Goal: Entertainment & Leisure: Consume media (video, audio)

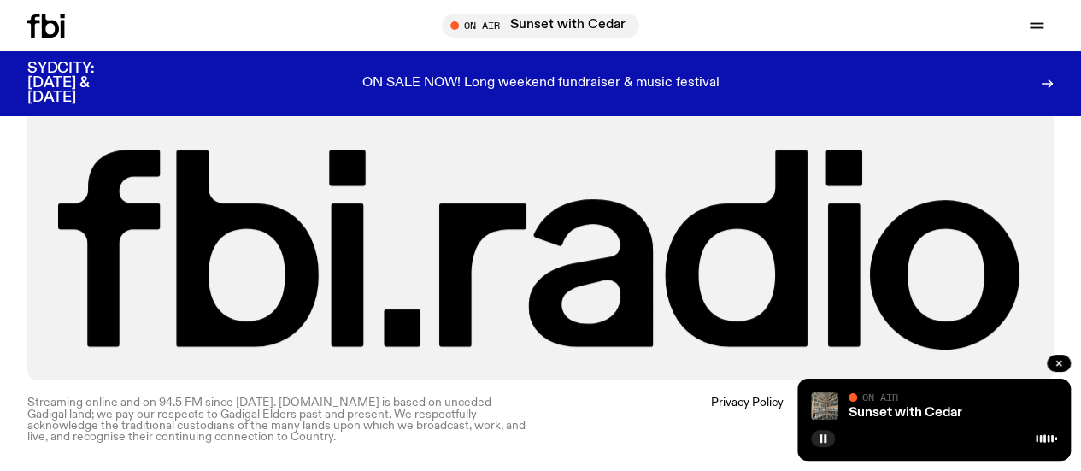
scroll to position [3810, 0]
click at [0, 0] on link "Schedule" at bounding box center [0, 0] width 0 height 0
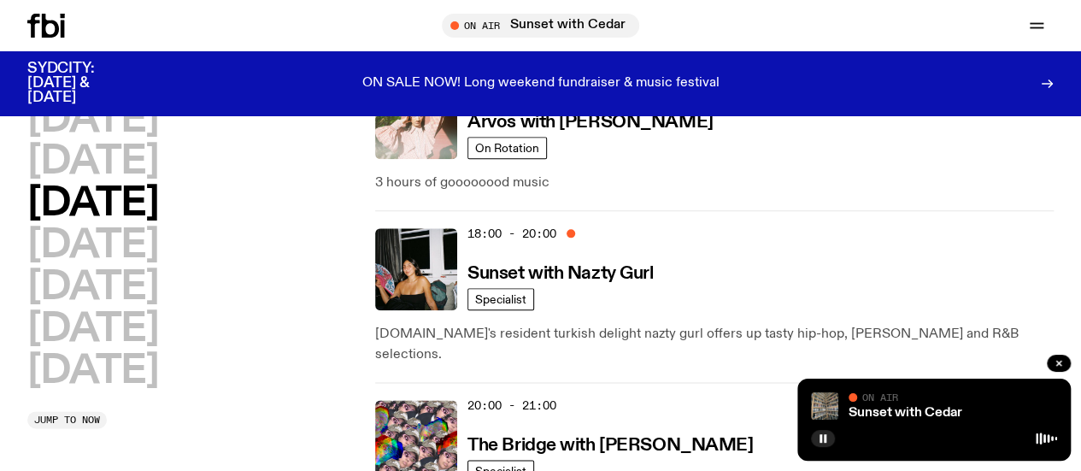
scroll to position [904, 0]
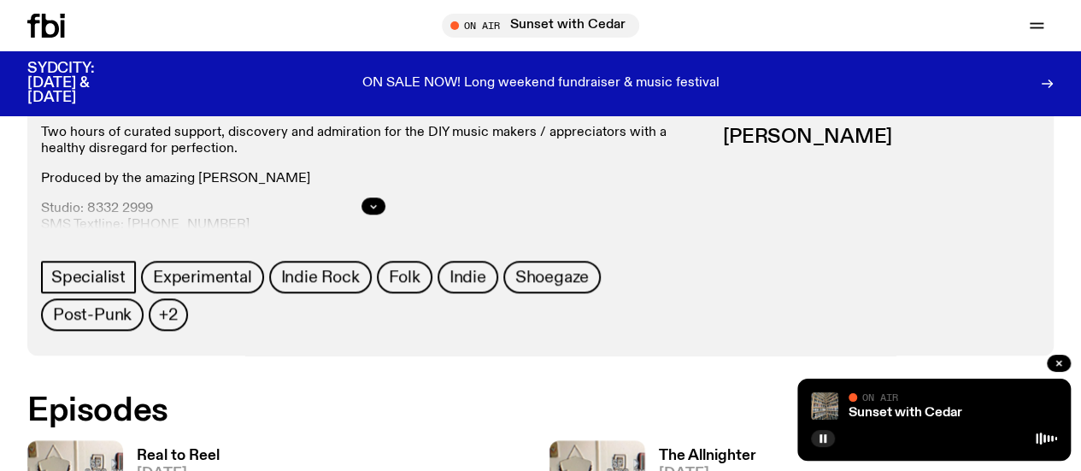
scroll to position [765, 0]
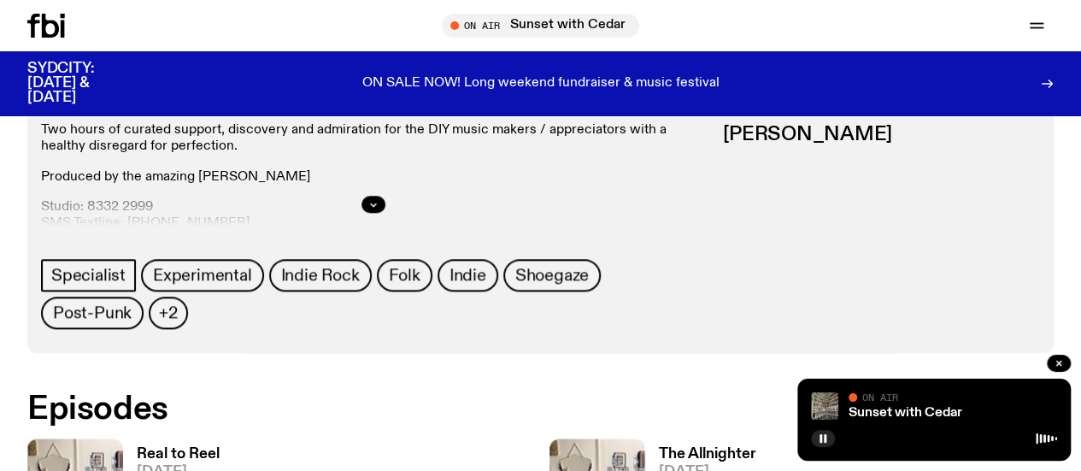
click at [706, 216] on div at bounding box center [373, 204] width 665 height 55
click at [385, 213] on button "button" at bounding box center [373, 204] width 24 height 17
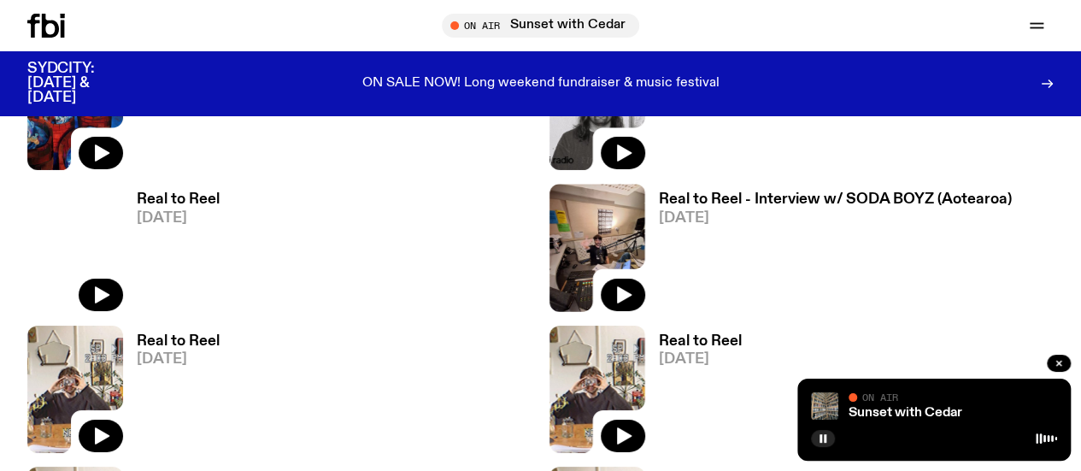
scroll to position [2983, 0]
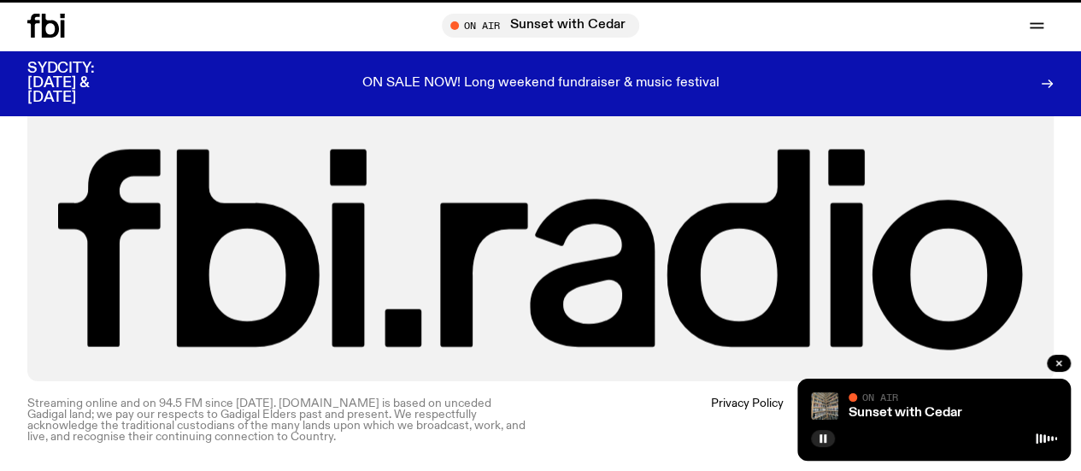
scroll to position [904, 0]
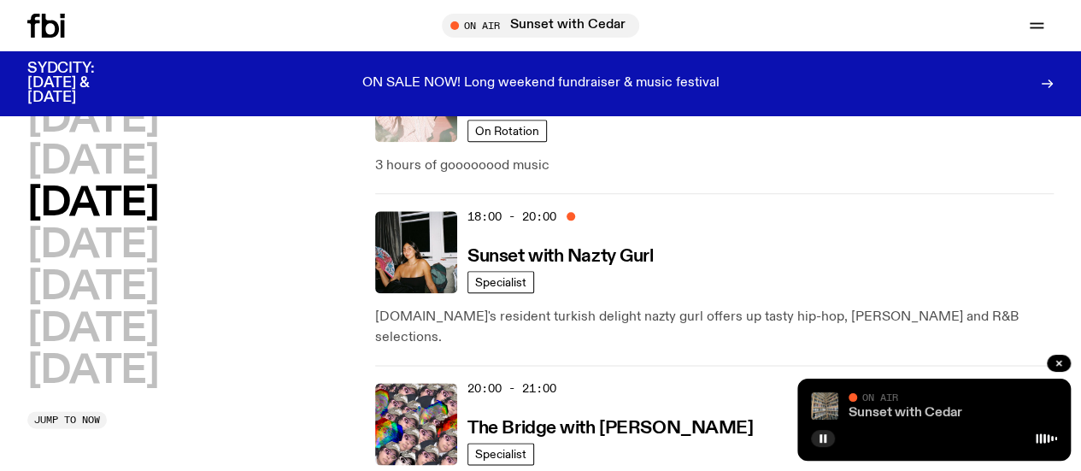
click at [917, 414] on link "Sunset with Cedar" at bounding box center [905, 413] width 114 height 14
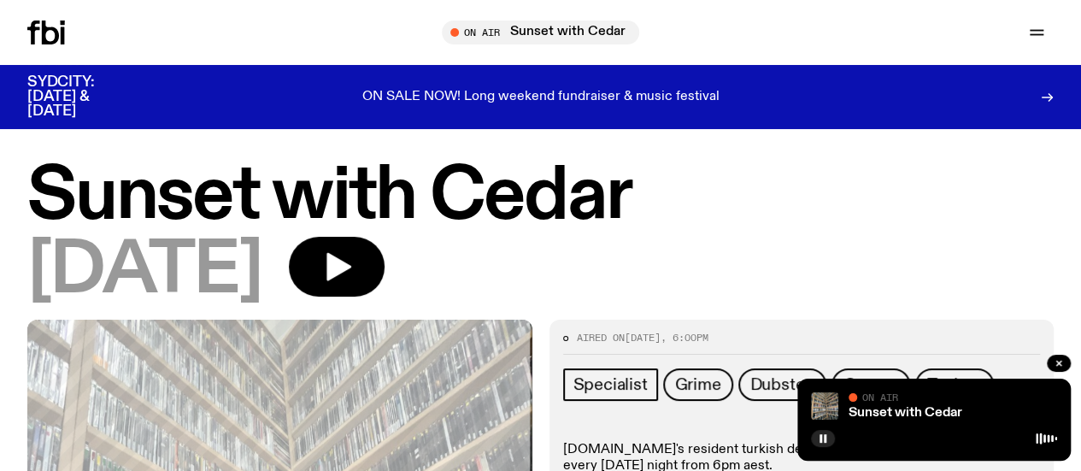
click at [29, 37] on icon at bounding box center [46, 33] width 38 height 24
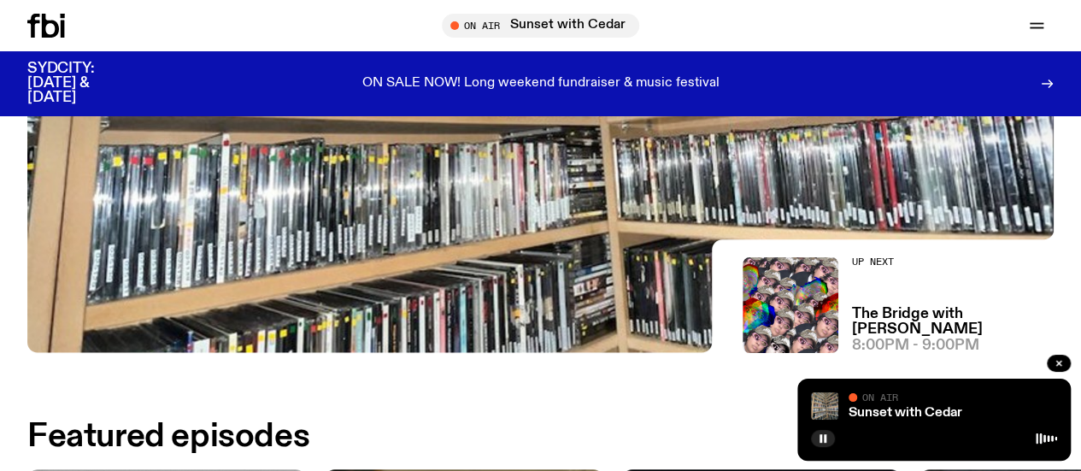
scroll to position [369, 0]
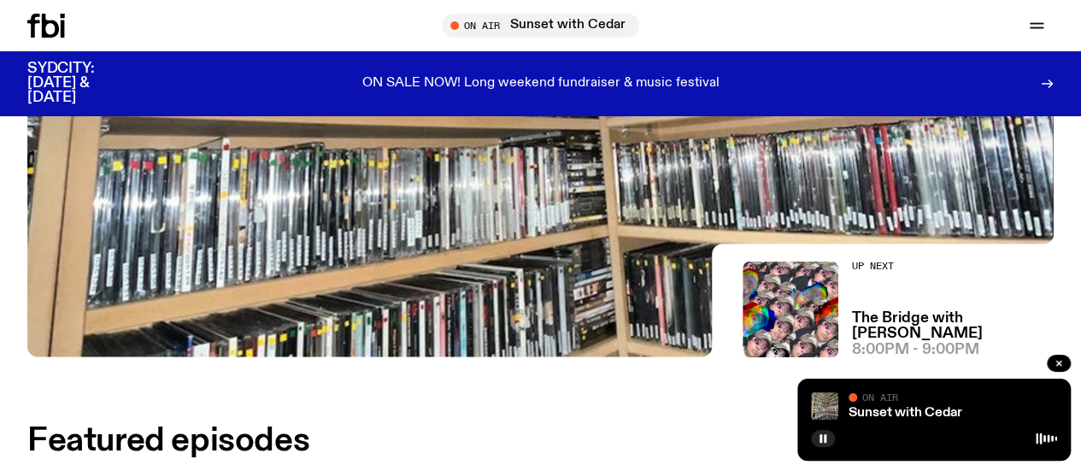
click at [865, 318] on div "Up Next The Bridge with Diana Kalkoul 8:00pm - 9:00pm" at bounding box center [953, 309] width 202 height 96
click at [858, 323] on div "Up Next The Bridge with Diana Kalkoul 8:00pm - 9:00pm" at bounding box center [953, 309] width 202 height 96
click at [852, 331] on h3 "The Bridge with [PERSON_NAME]" at bounding box center [953, 325] width 202 height 29
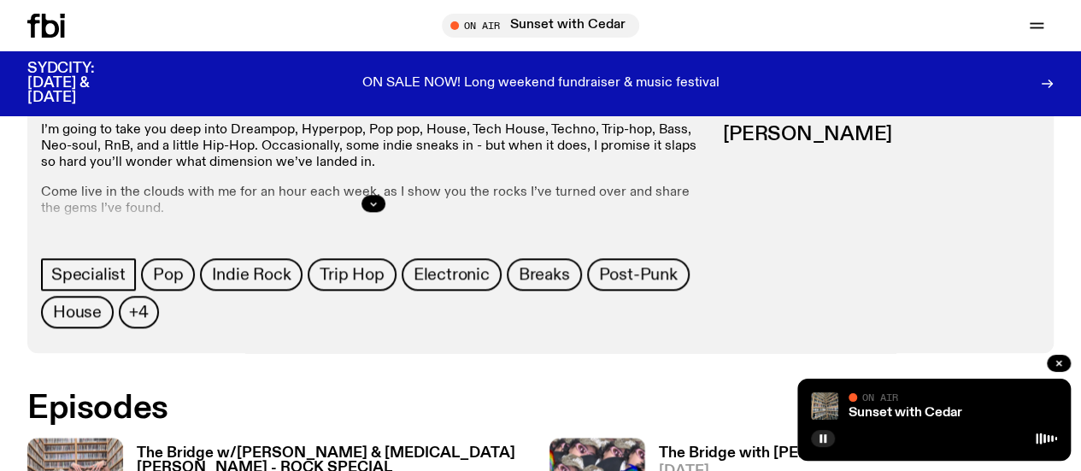
scroll to position [838, 0]
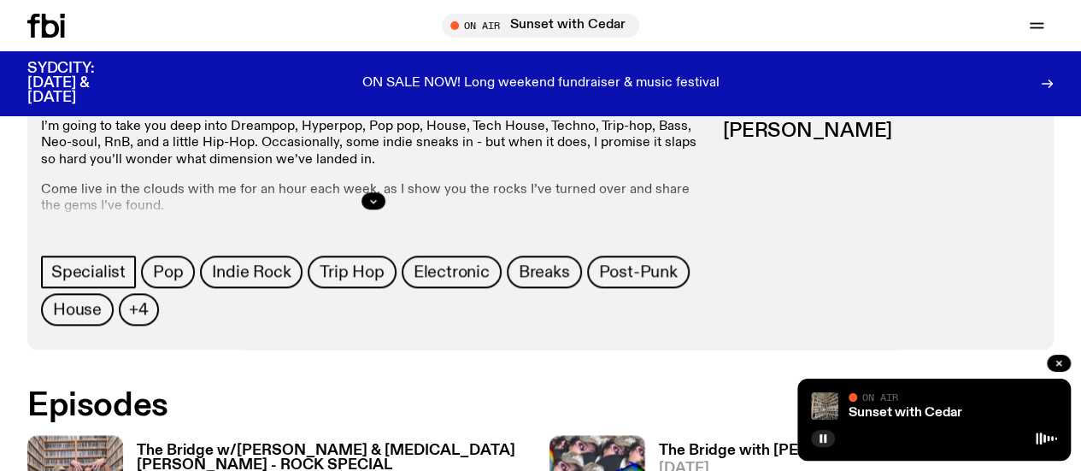
click at [254, 443] on h3 "The Bridge w/[PERSON_NAME] & [MEDICAL_DATA][PERSON_NAME] - ROCK SPECIAL" at bounding box center [334, 457] width 395 height 29
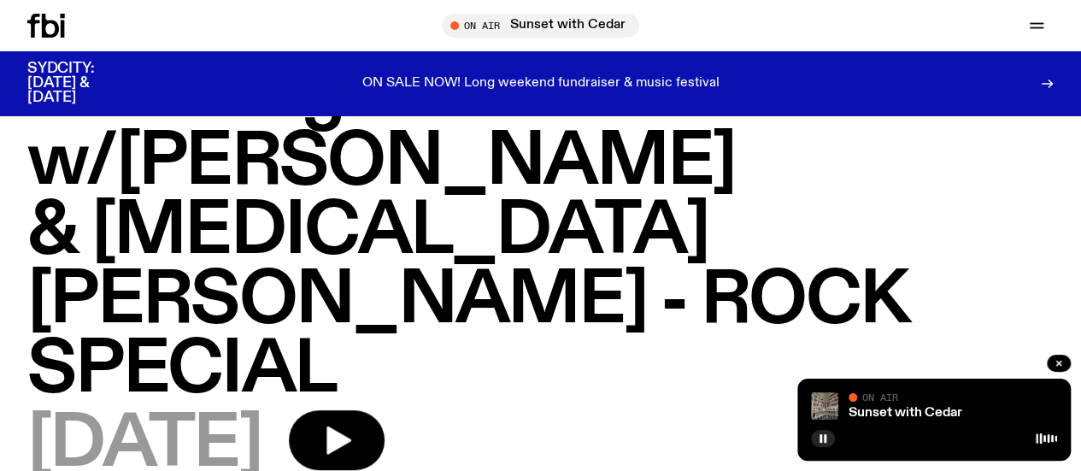
scroll to position [96, 0]
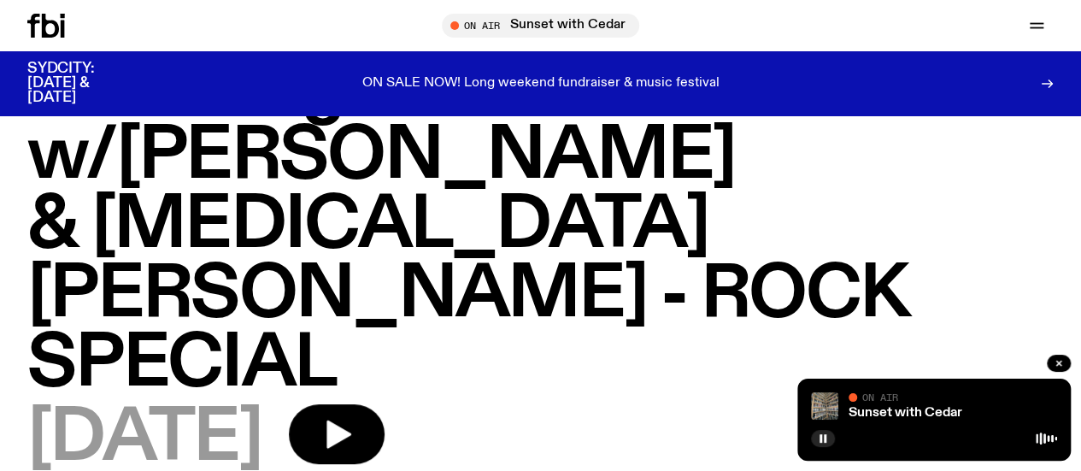
click at [0, 0] on link "Schedule" at bounding box center [0, 0] width 0 height 0
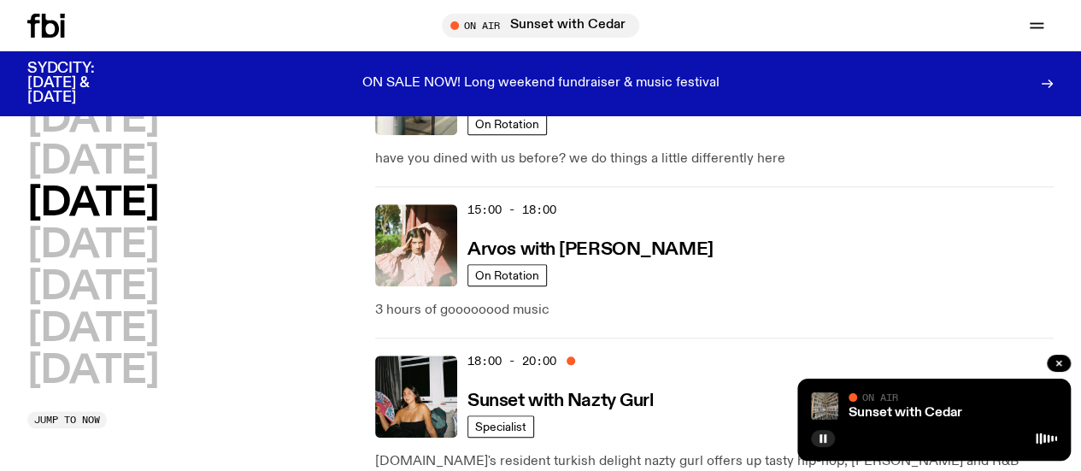
scroll to position [762, 0]
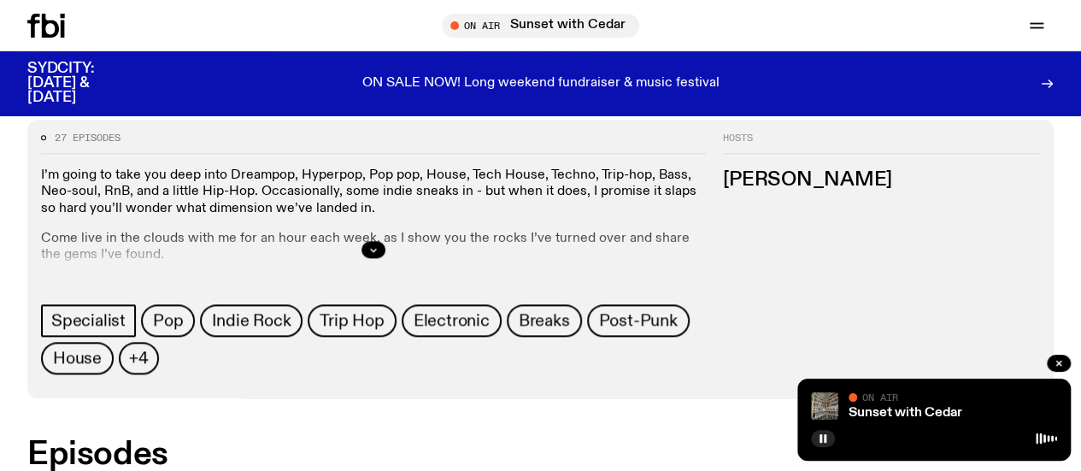
scroll to position [785, 0]
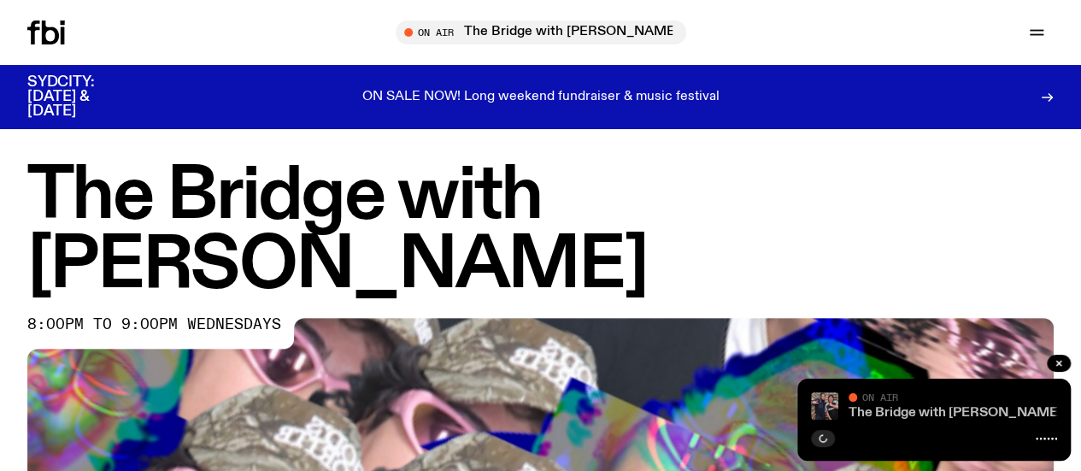
click at [911, 415] on link "The Bridge with [PERSON_NAME] ପ꒰ ˶• ༝ •˶꒱ଓ Interview w/[PERSON_NAME]" at bounding box center [1098, 413] width 500 height 14
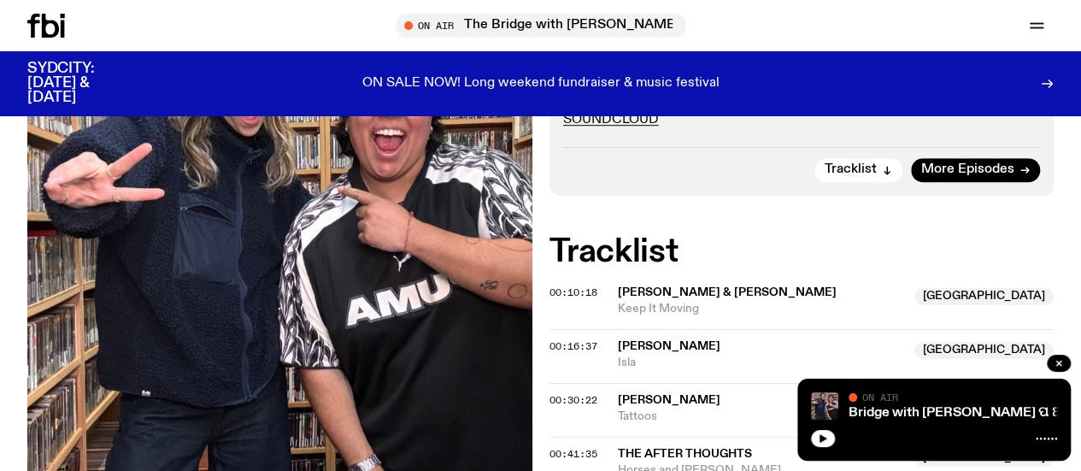
scroll to position [606, 0]
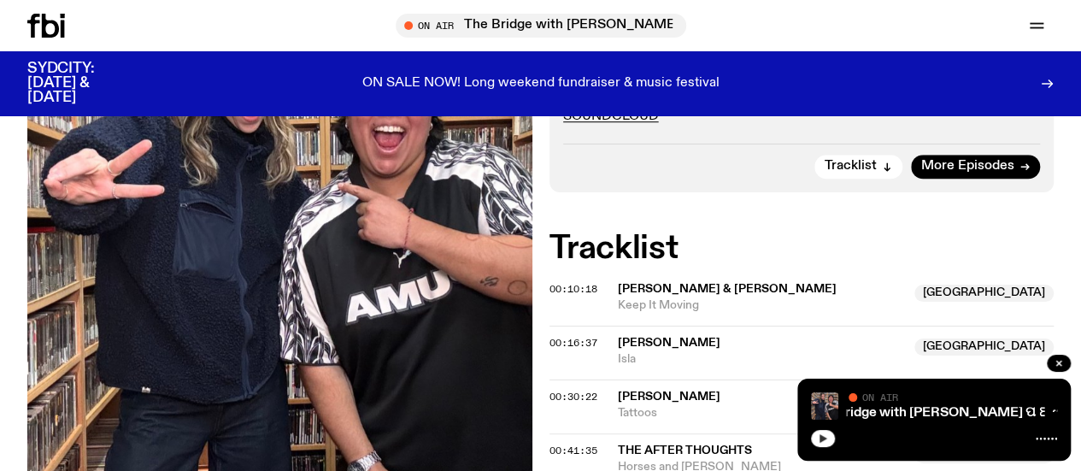
click at [812, 437] on button "button" at bounding box center [823, 438] width 24 height 17
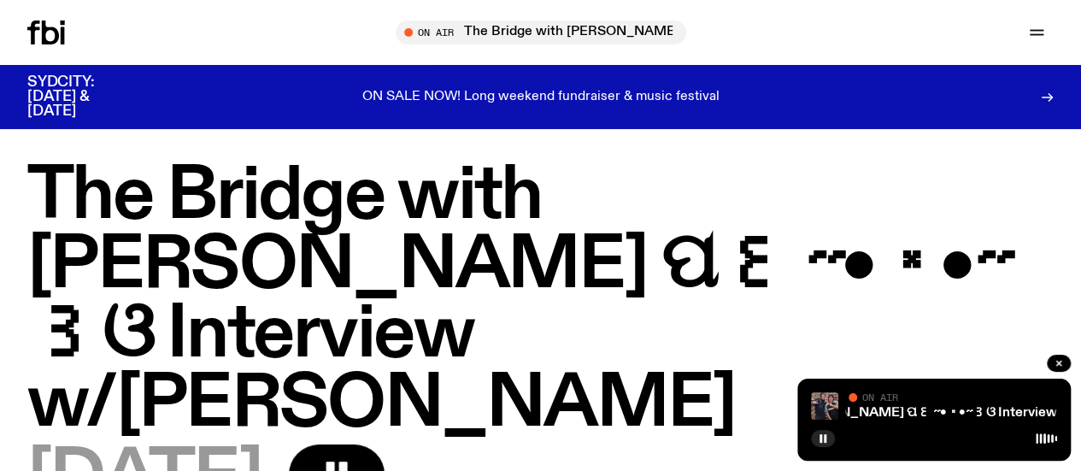
scroll to position [12, 0]
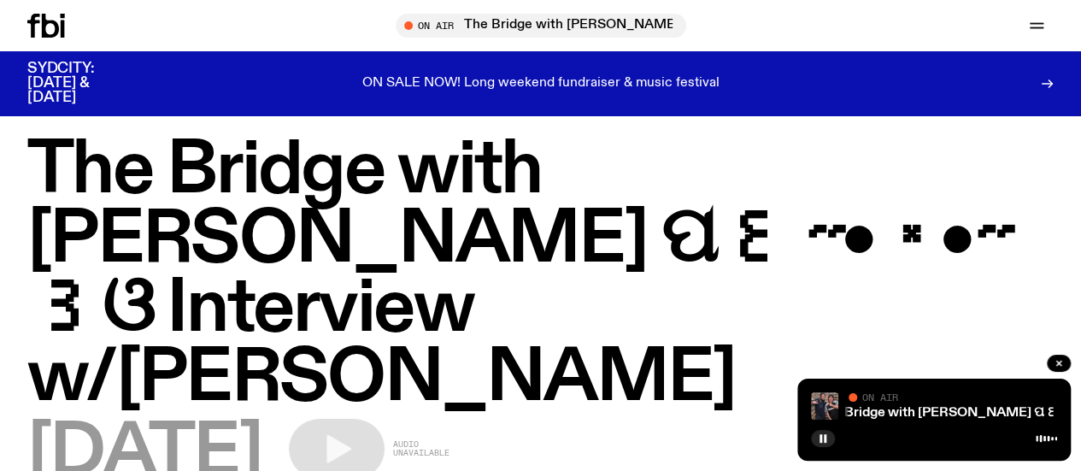
click at [58, 24] on icon at bounding box center [46, 26] width 38 height 24
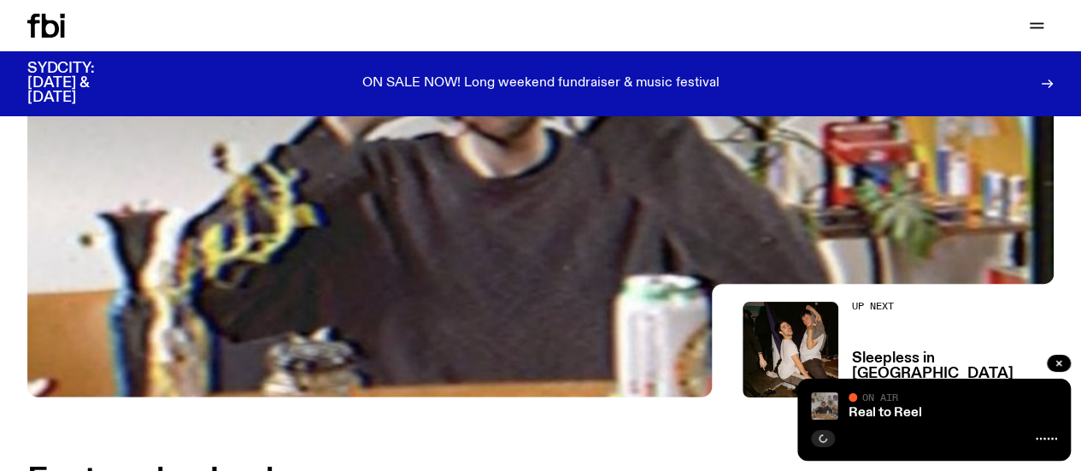
scroll to position [344, 0]
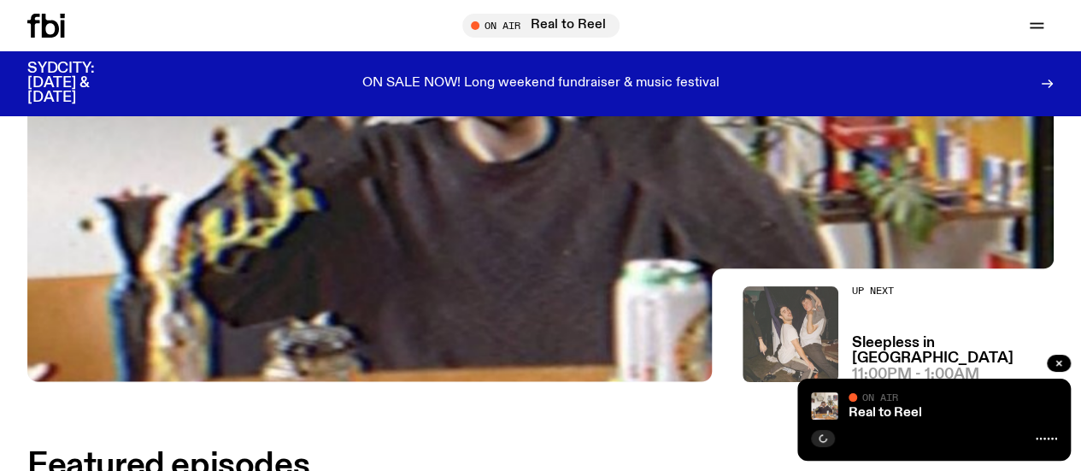
click at [782, 307] on img at bounding box center [790, 334] width 96 height 96
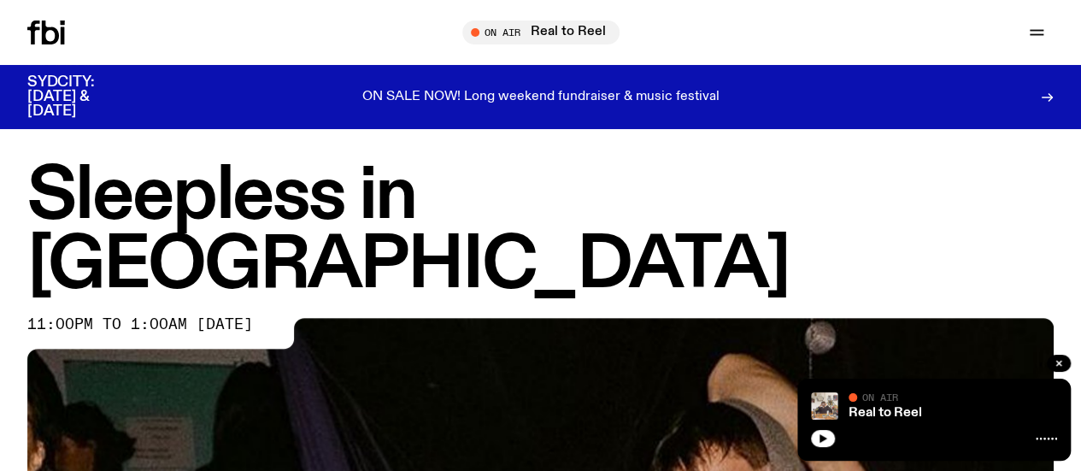
click at [821, 437] on icon "button" at bounding box center [823, 438] width 8 height 9
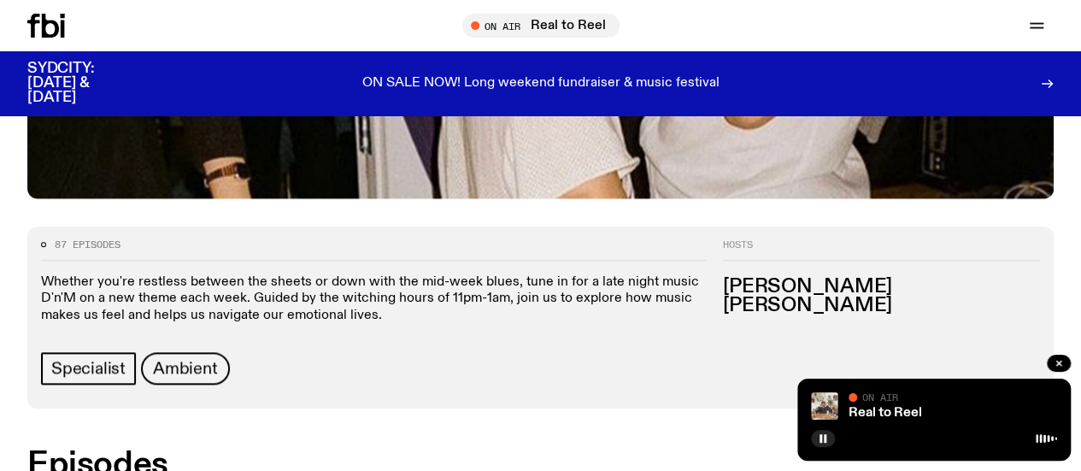
scroll to position [690, 0]
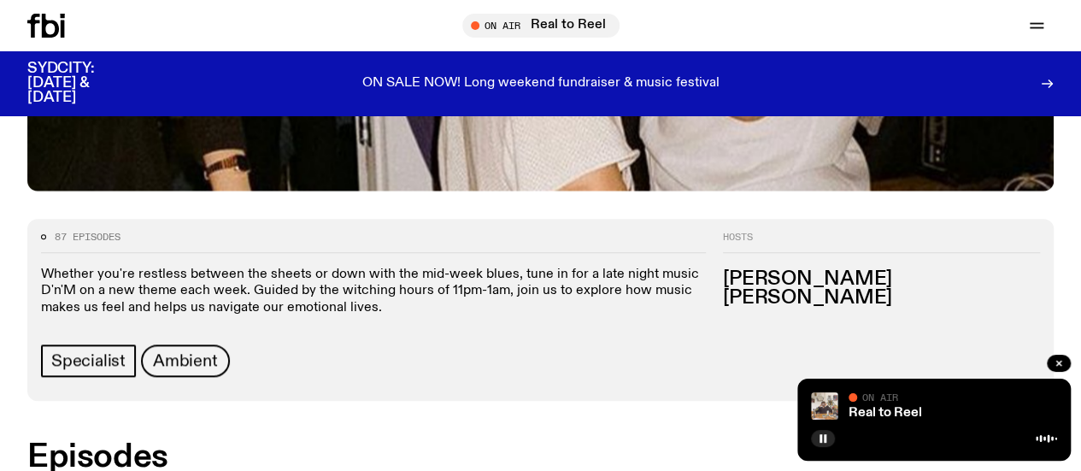
click at [706, 267] on p "Whether you're restless between the sheets or down with the mid-week blues, tun…" at bounding box center [373, 292] width 665 height 50
click at [706, 277] on p "Whether you're restless between the sheets or down with the mid-week blues, tun…" at bounding box center [373, 292] width 665 height 50
click at [706, 267] on p "Whether you're restless between the sheets or down with the mid-week blues, tun…" at bounding box center [373, 292] width 665 height 50
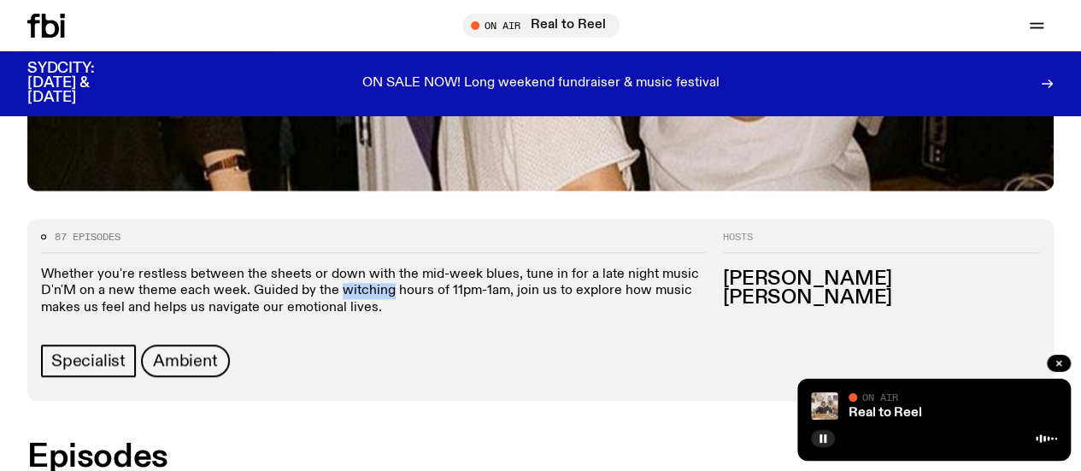
click at [706, 267] on p "Whether you're restless between the sheets or down with the mid-week blues, tun…" at bounding box center [373, 292] width 665 height 50
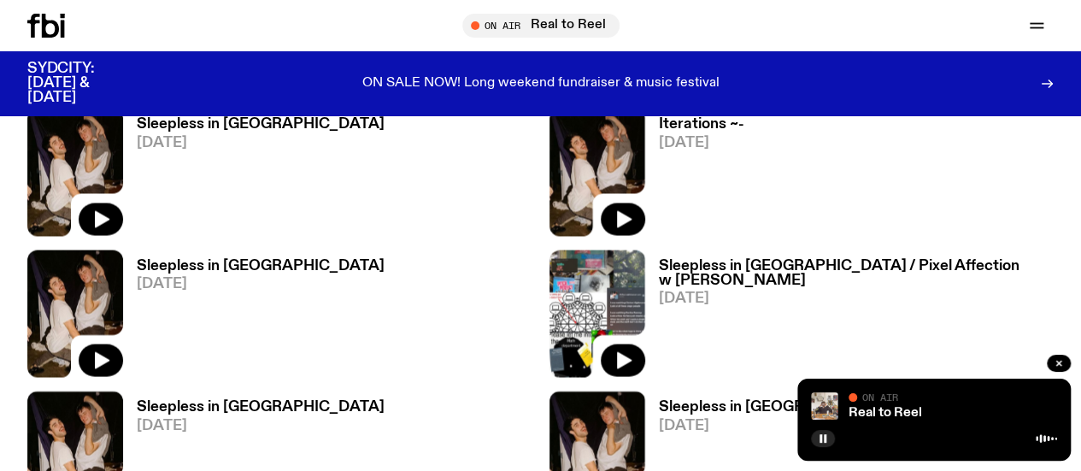
scroll to position [1493, 0]
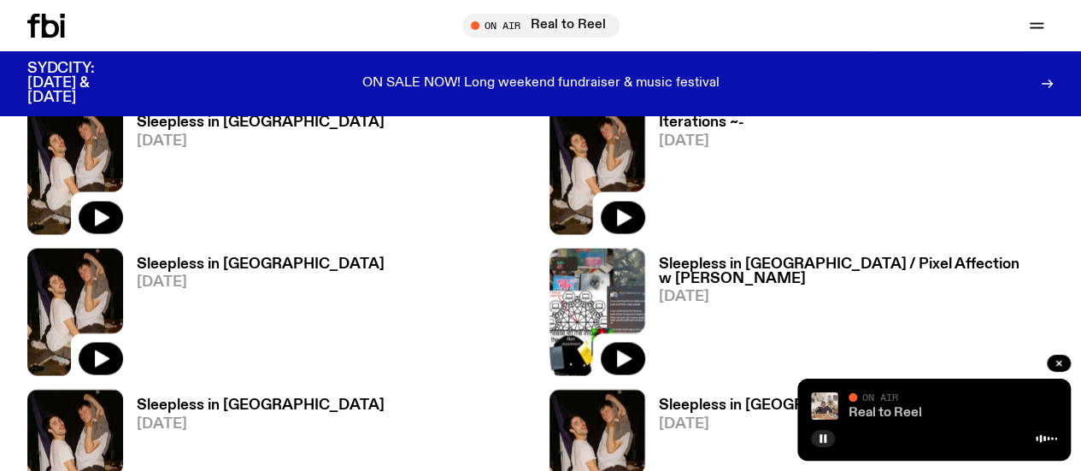
click at [870, 414] on link "Real to Reel" at bounding box center [884, 413] width 73 height 14
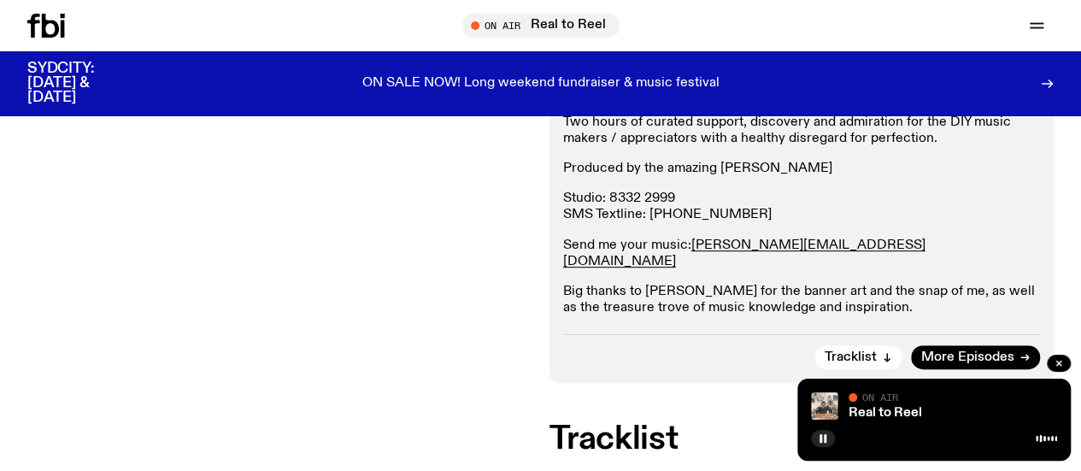
scroll to position [315, 0]
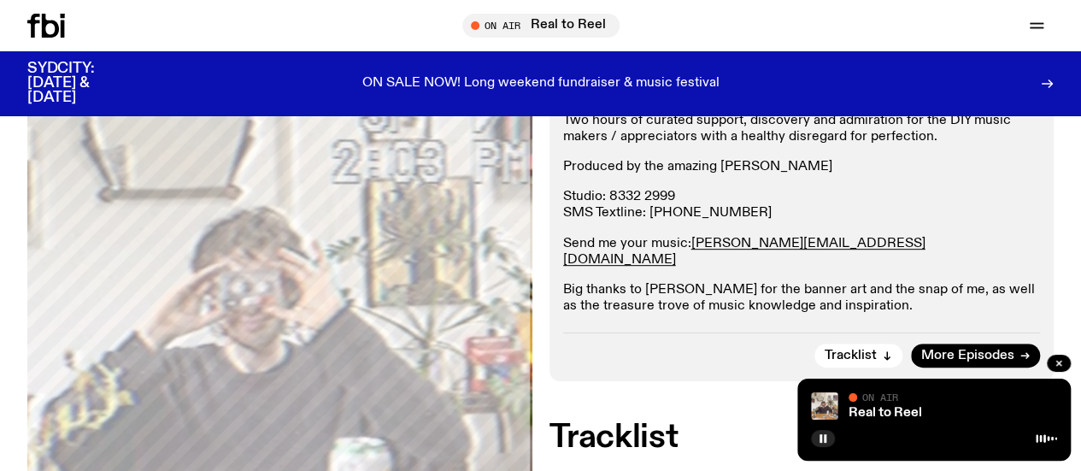
click at [684, 297] on p "Big thanks to [PERSON_NAME] for the banner art and the snap of me, as well as t…" at bounding box center [801, 298] width 477 height 32
click at [617, 293] on p "Big thanks to [PERSON_NAME] for the banner art and the snap of me, as well as t…" at bounding box center [801, 298] width 477 height 32
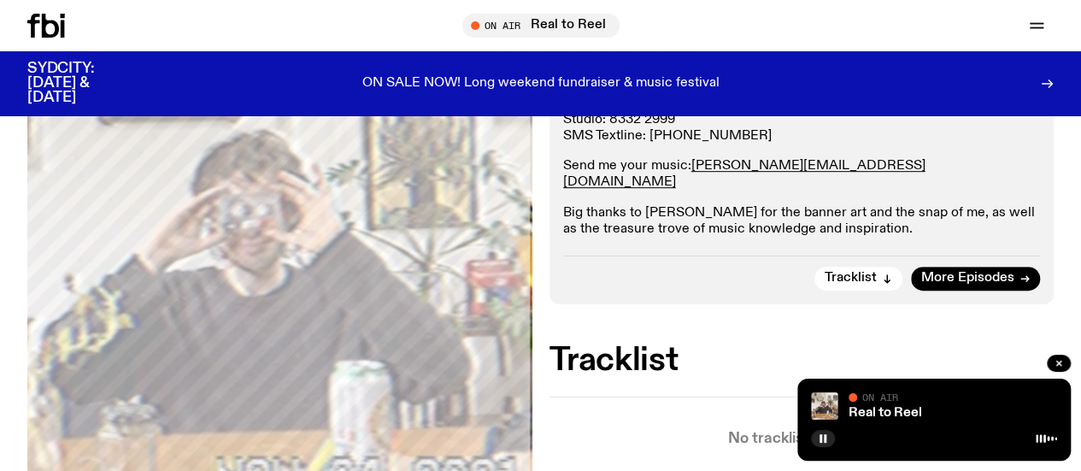
scroll to position [394, 0]
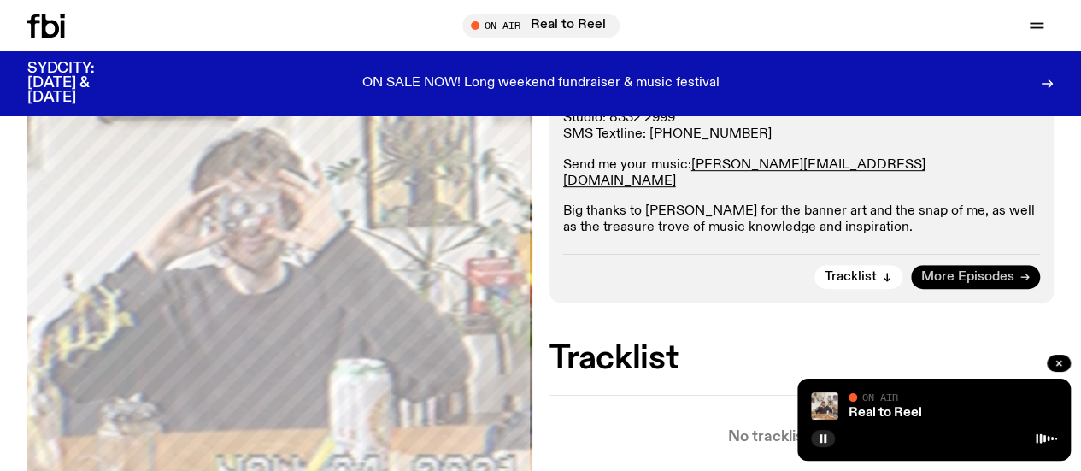
click at [968, 279] on span "More Episodes" at bounding box center [967, 277] width 93 height 13
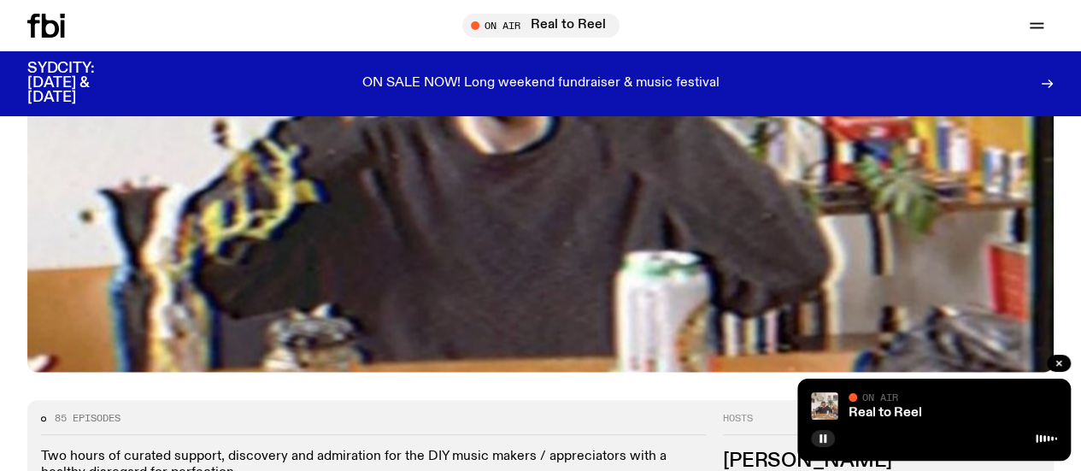
scroll to position [441, 0]
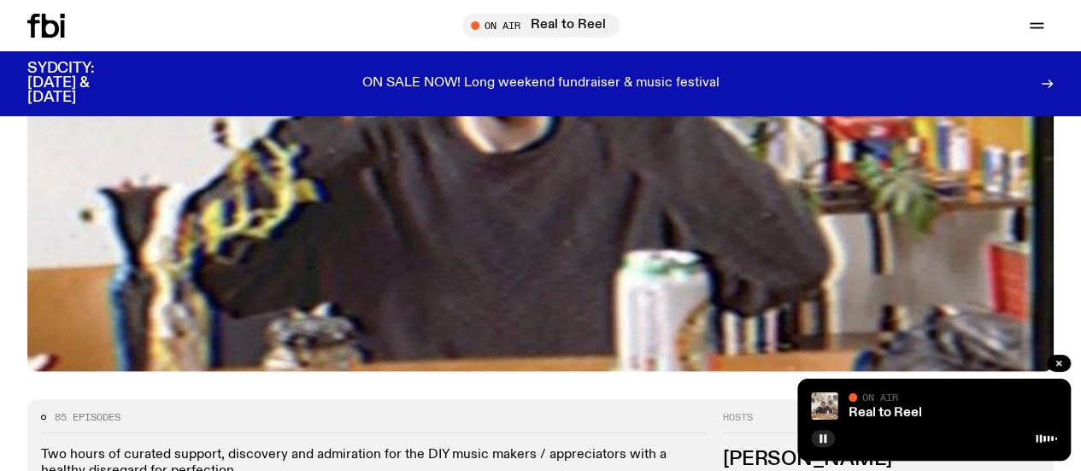
click at [51, 28] on icon at bounding box center [46, 26] width 38 height 24
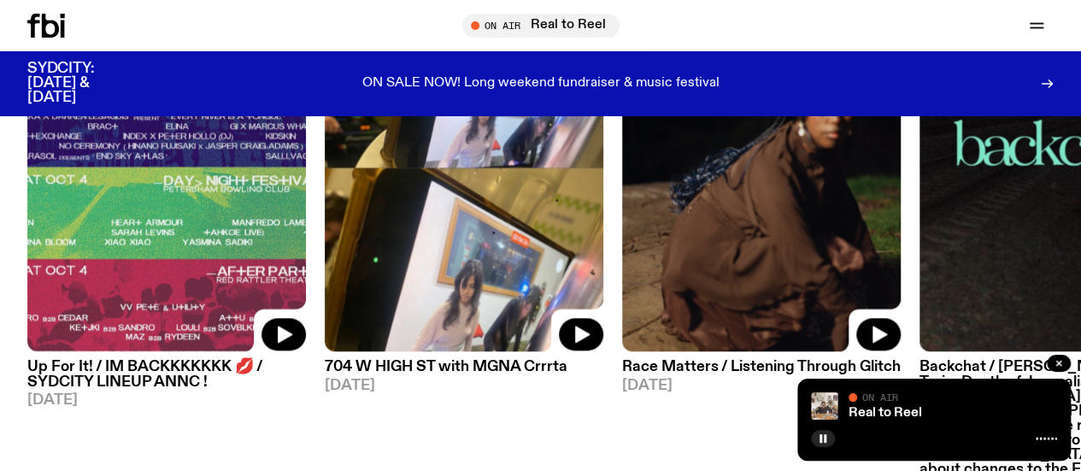
scroll to position [864, 0]
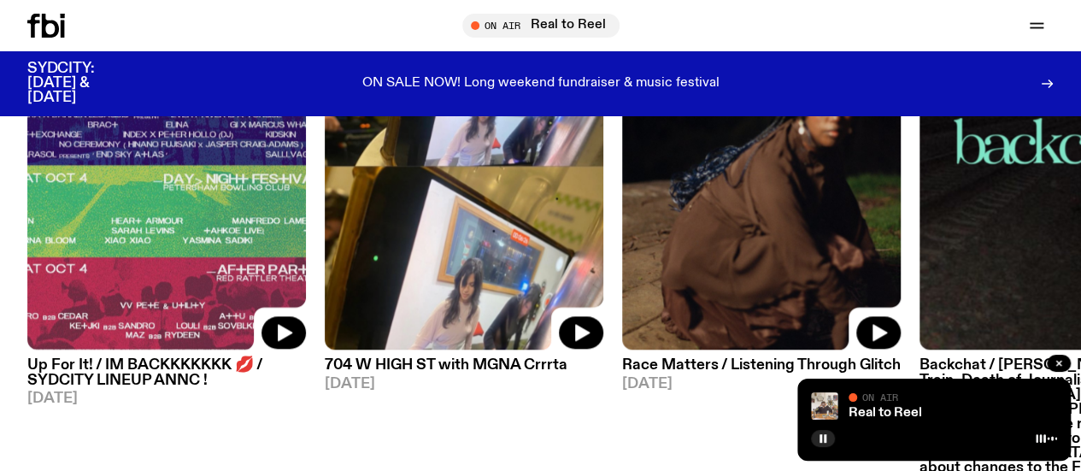
click at [436, 349] on img at bounding box center [464, 165] width 278 height 372
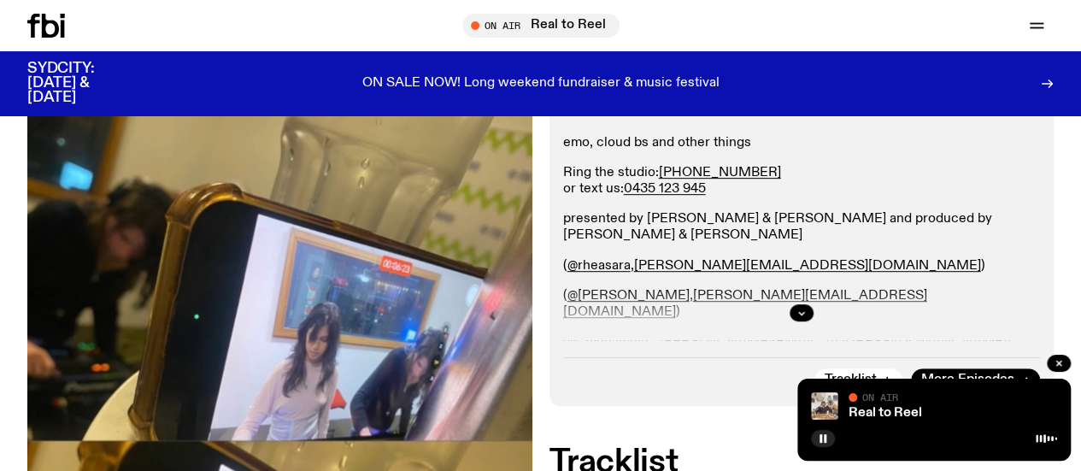
scroll to position [362, 0]
click at [795, 321] on button "button" at bounding box center [801, 312] width 24 height 17
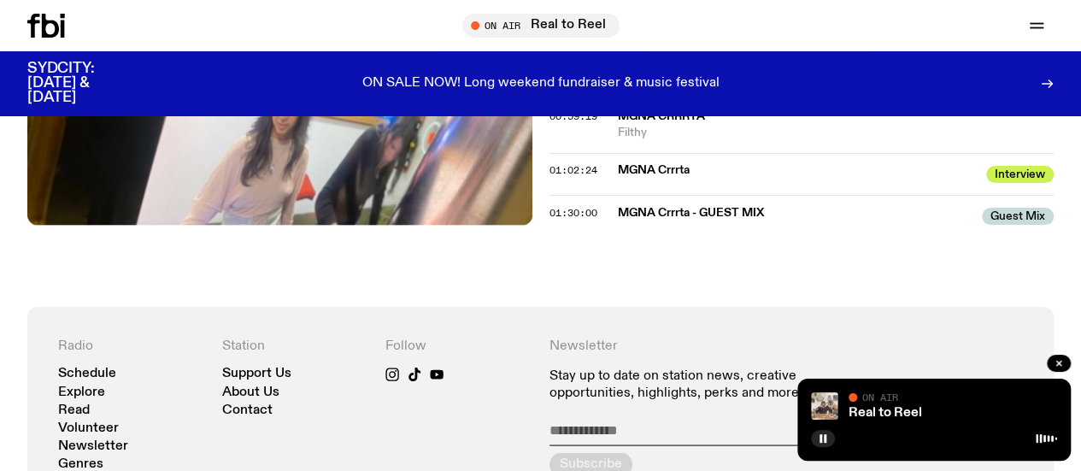
scroll to position [1386, 0]
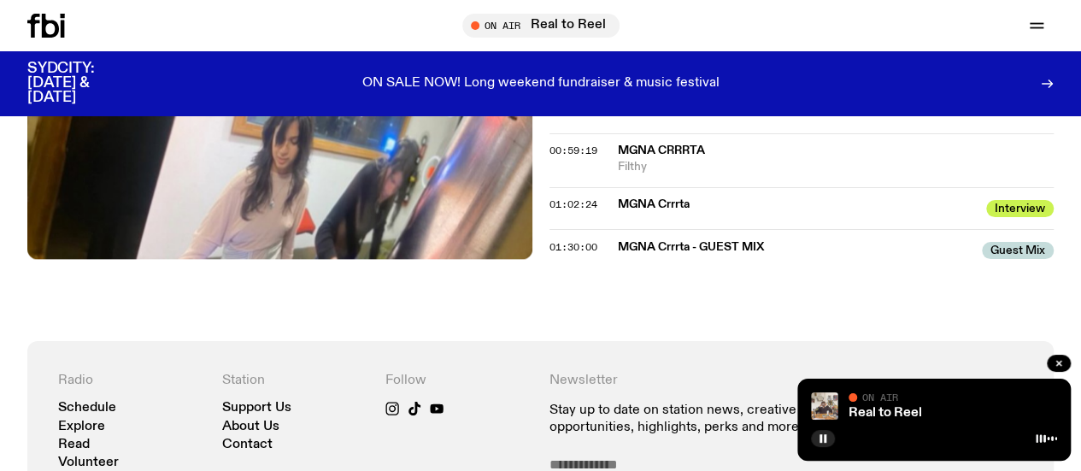
click at [58, 32] on icon at bounding box center [46, 26] width 38 height 24
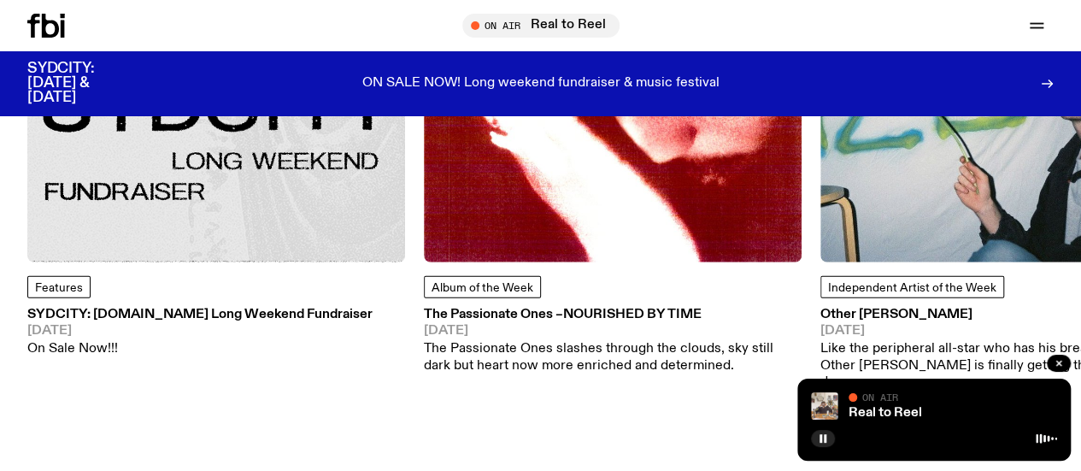
scroll to position [2253, 0]
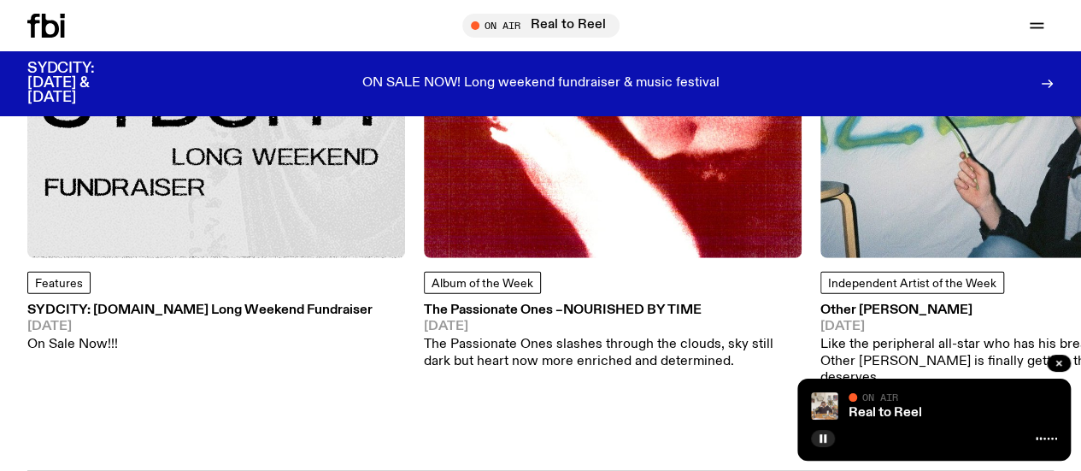
click at [273, 211] on img at bounding box center [216, 69] width 378 height 378
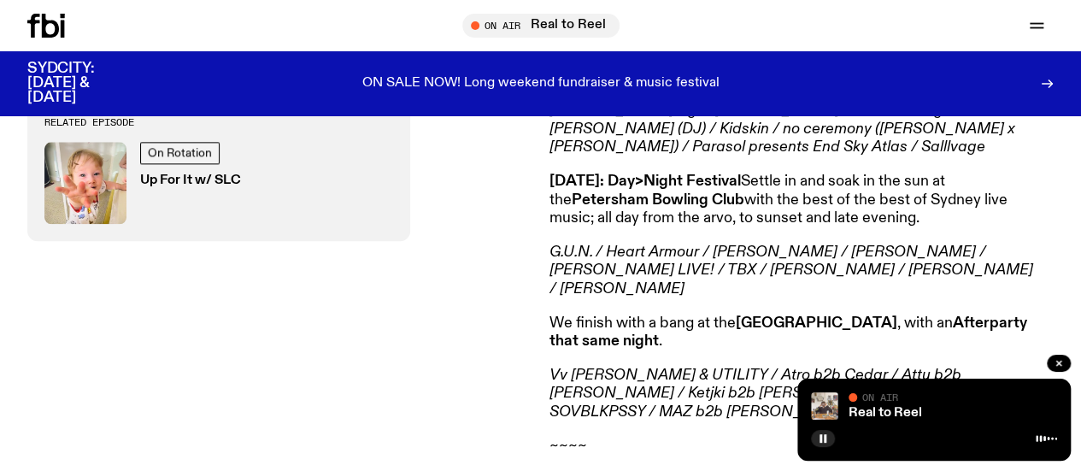
scroll to position [882, 0]
click at [890, 413] on link "Real to Reel" at bounding box center [884, 413] width 73 height 14
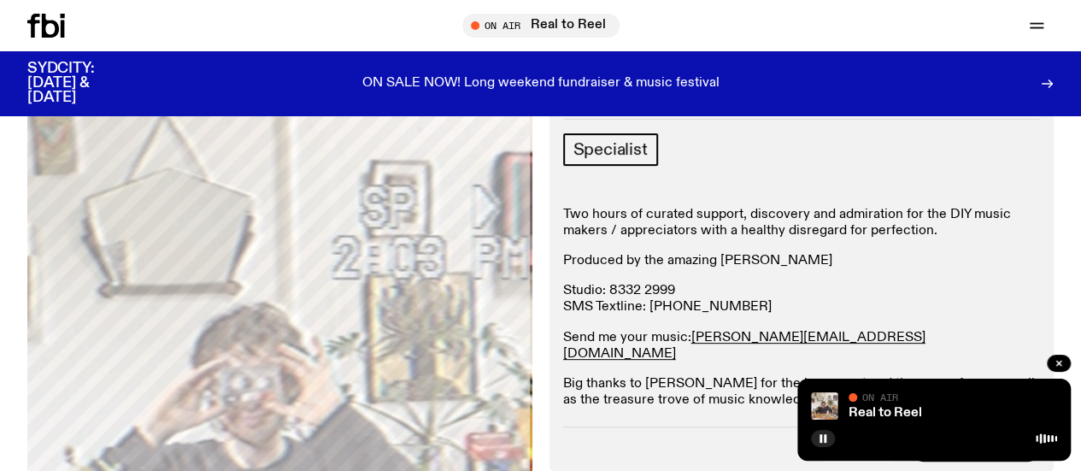
scroll to position [149, 0]
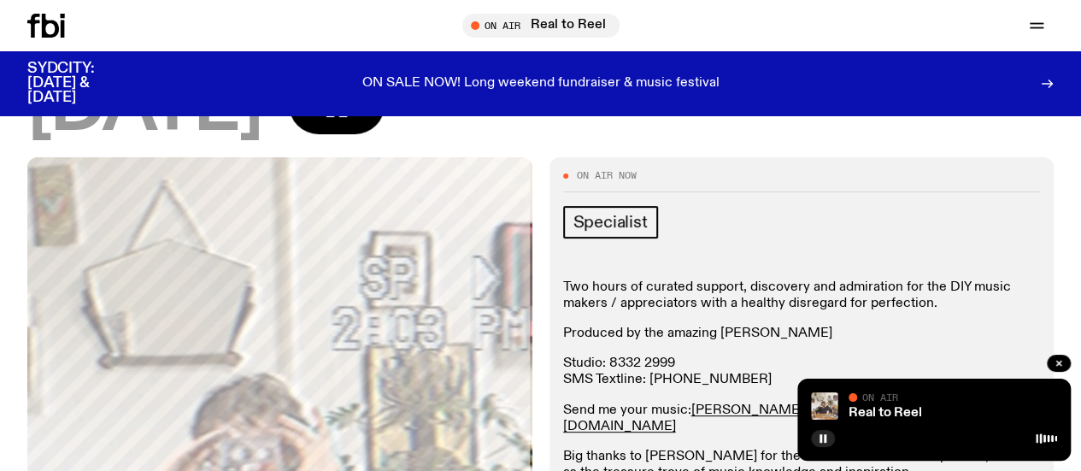
click at [0, 0] on link "Schedule" at bounding box center [0, 0] width 0 height 0
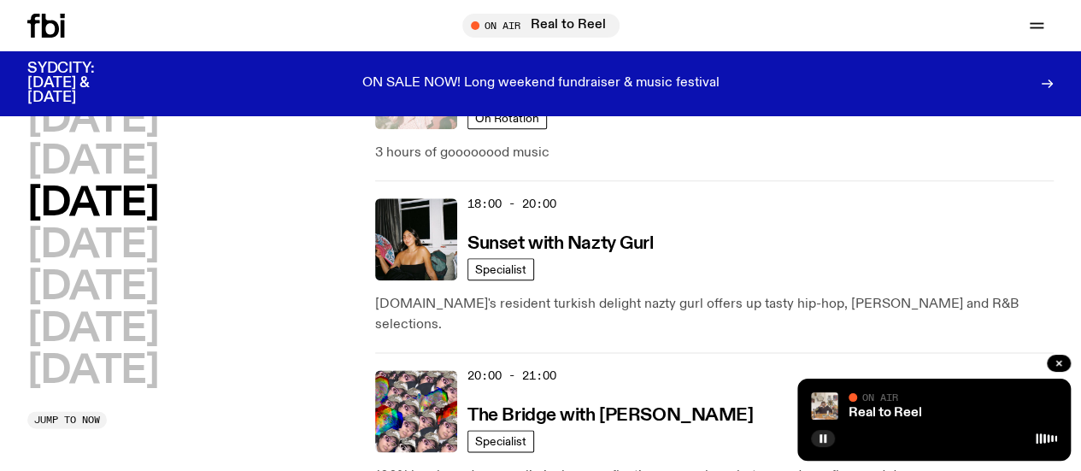
scroll to position [899, 0]
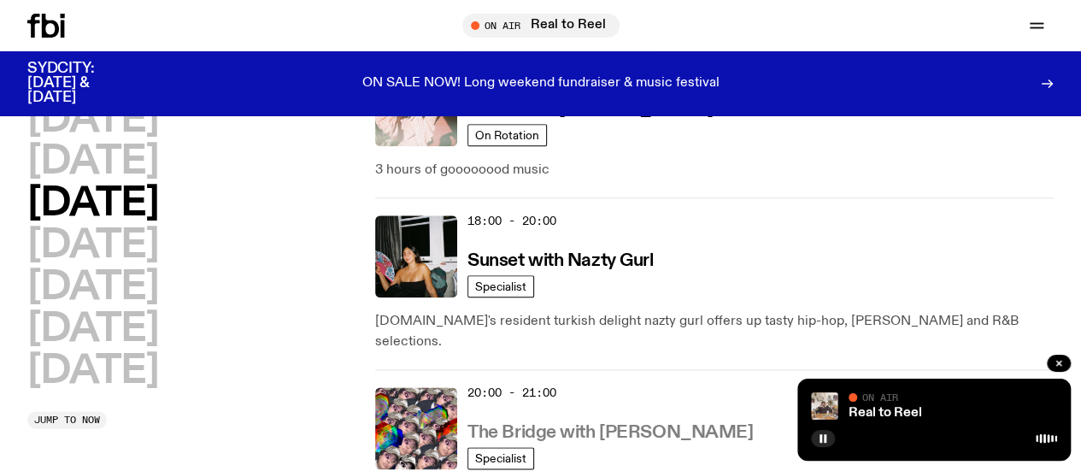
click at [540, 424] on h3 "The Bridge with [PERSON_NAME]" at bounding box center [609, 433] width 285 height 18
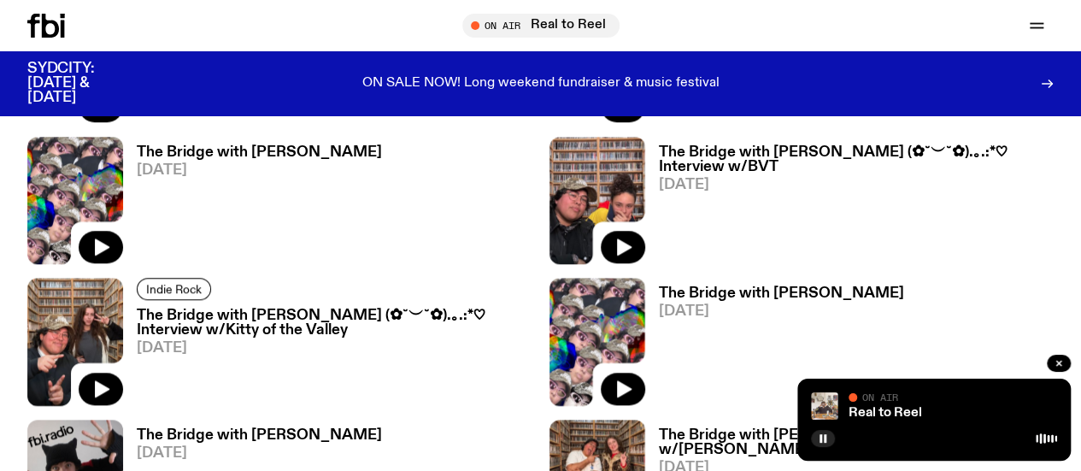
scroll to position [700, 0]
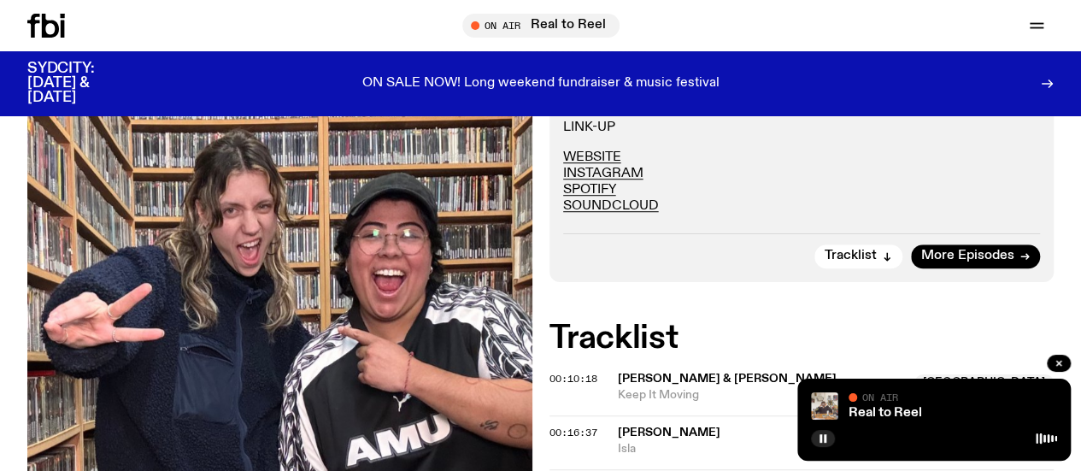
scroll to position [515, 0]
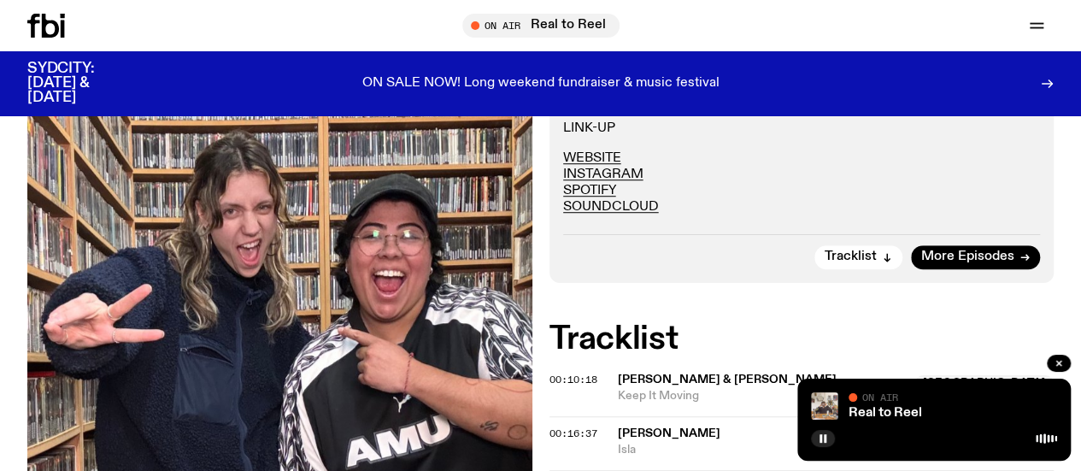
click at [44, 26] on icon at bounding box center [50, 26] width 17 height 24
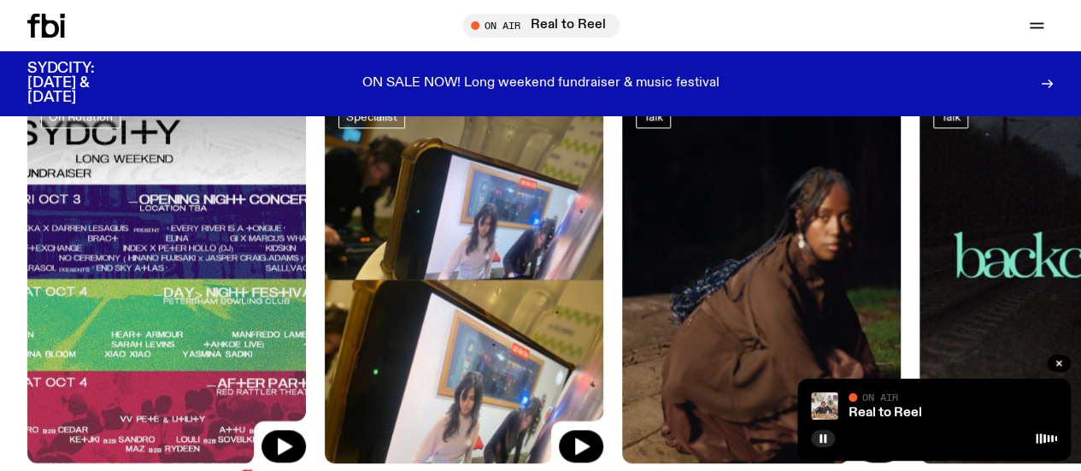
scroll to position [864, 0]
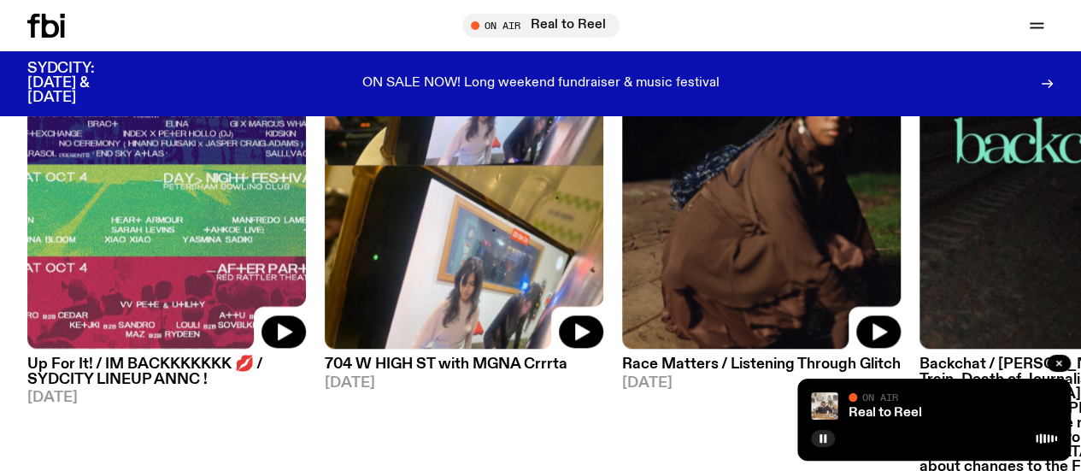
click at [434, 274] on img at bounding box center [464, 164] width 278 height 372
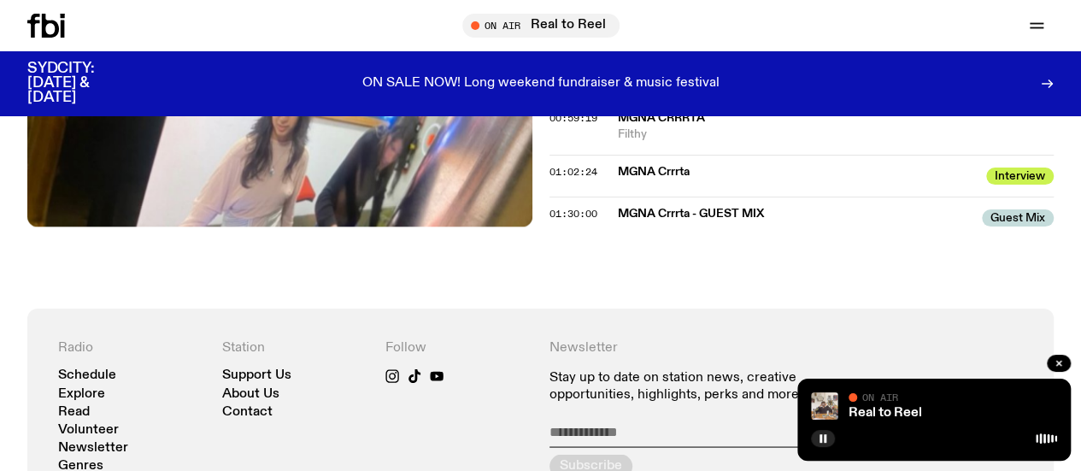
scroll to position [1393, 0]
click at [44, 26] on icon at bounding box center [50, 26] width 17 height 24
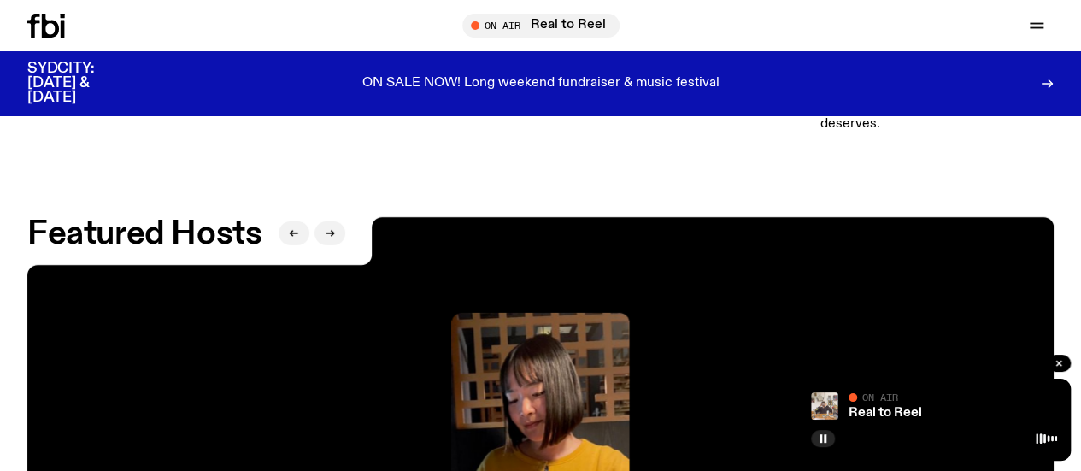
scroll to position [2505, 0]
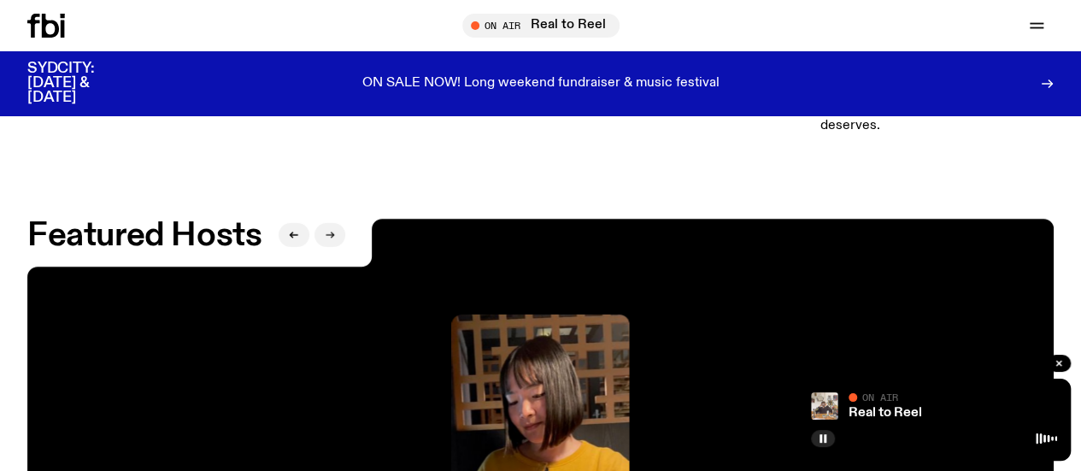
click at [327, 240] on icon "button" at bounding box center [330, 235] width 10 height 10
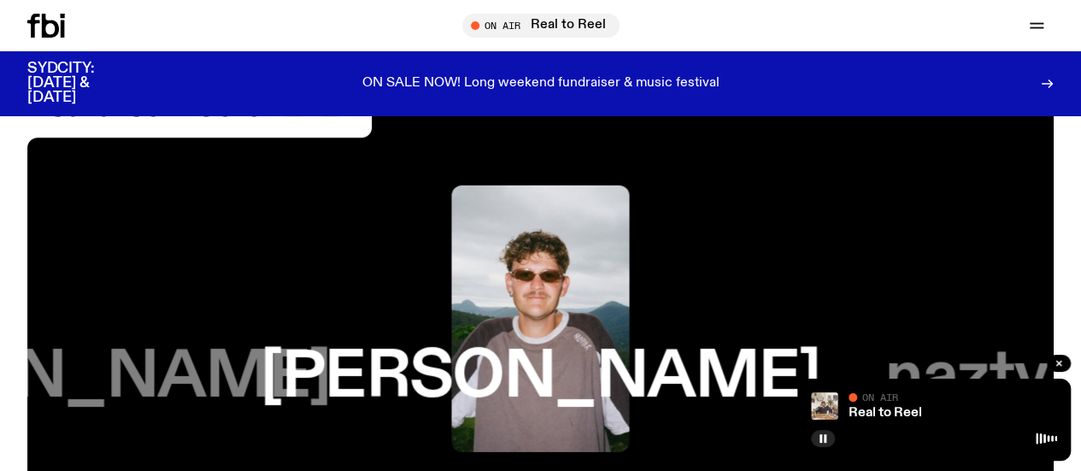
scroll to position [2633, 0]
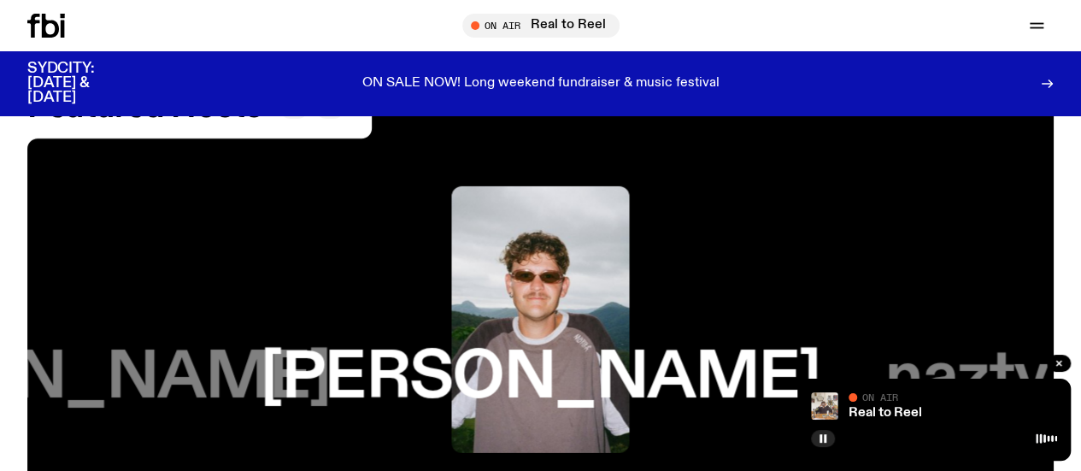
click at [328, 112] on icon "button" at bounding box center [330, 107] width 10 height 10
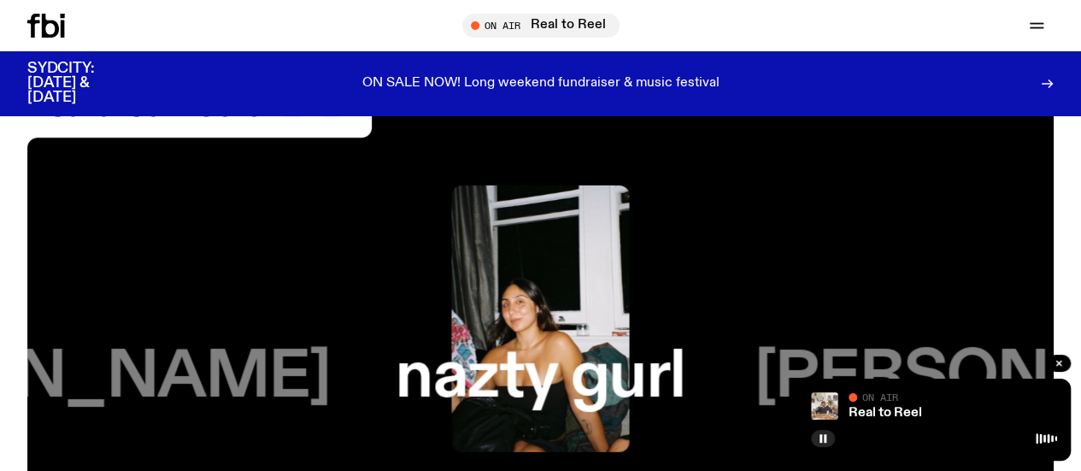
scroll to position [2634, 0]
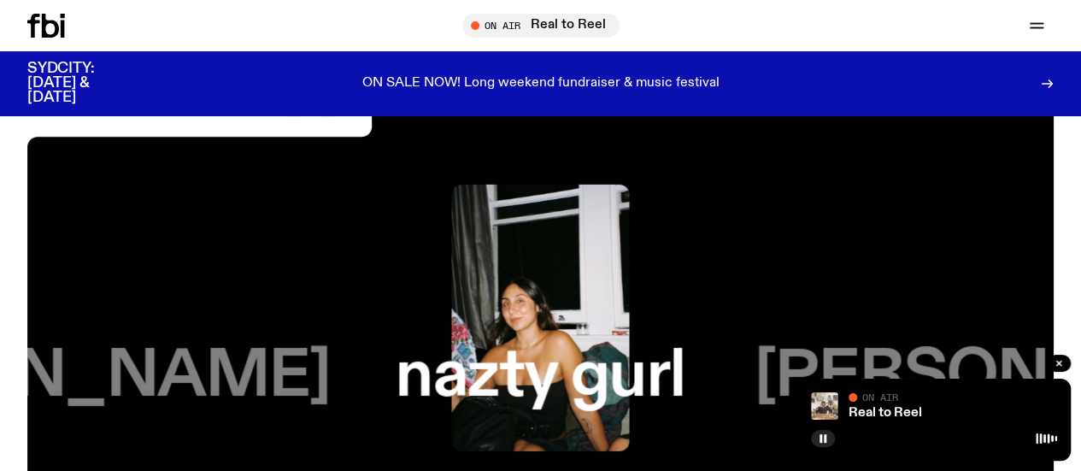
click at [329, 137] on div "Featured Hosts" at bounding box center [199, 113] width 345 height 48
drag, startPoint x: 329, startPoint y: 148, endPoint x: 331, endPoint y: 133, distance: 14.7
click at [331, 133] on div "Featured Hosts" at bounding box center [199, 113] width 345 height 48
click at [331, 110] on icon "button" at bounding box center [330, 105] width 10 height 10
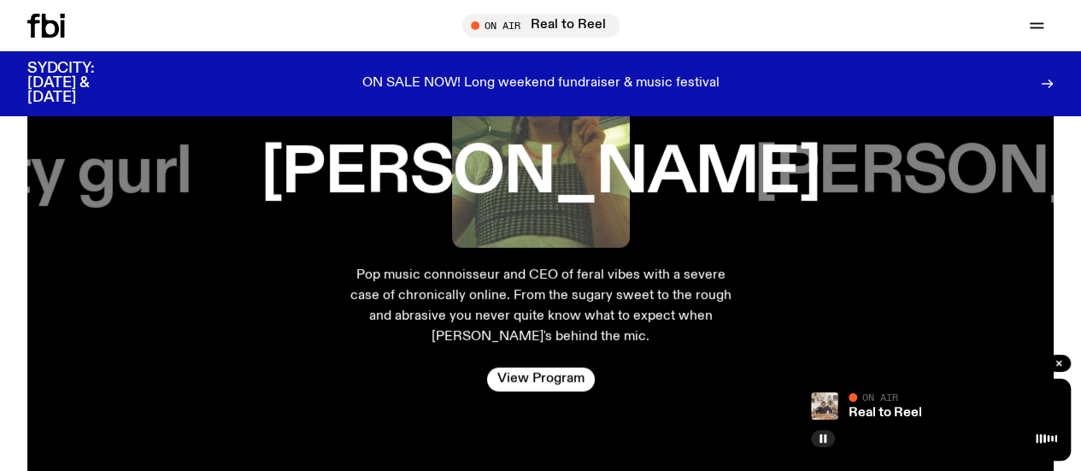
scroll to position [2598, 0]
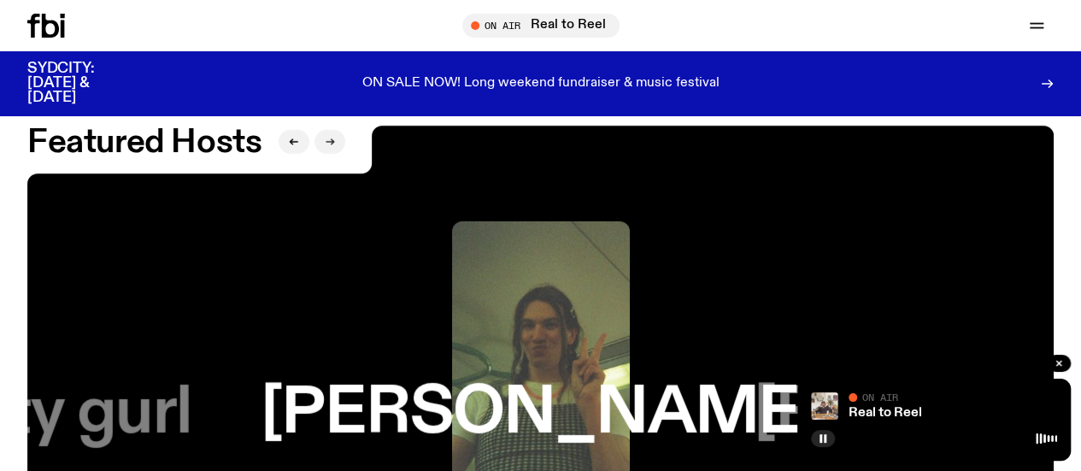
click at [323, 154] on button "button" at bounding box center [329, 142] width 31 height 24
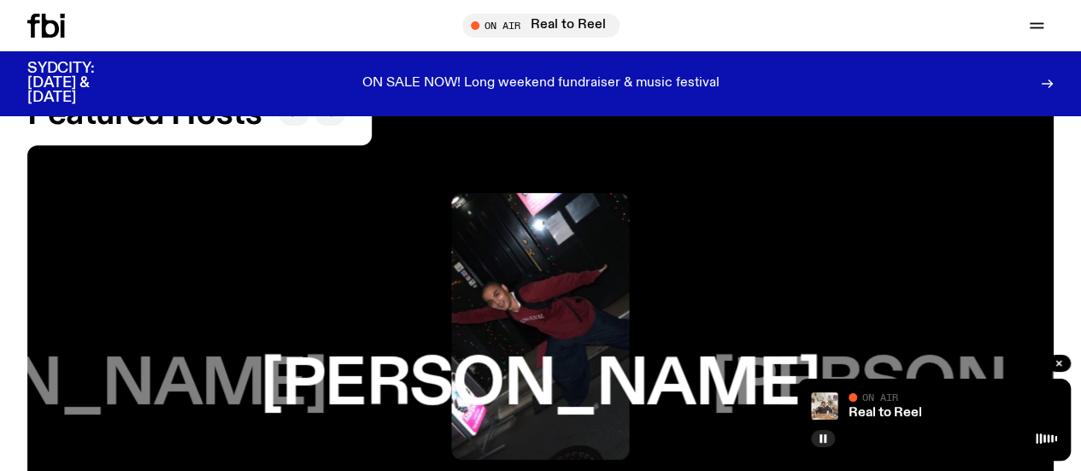
scroll to position [2620, 0]
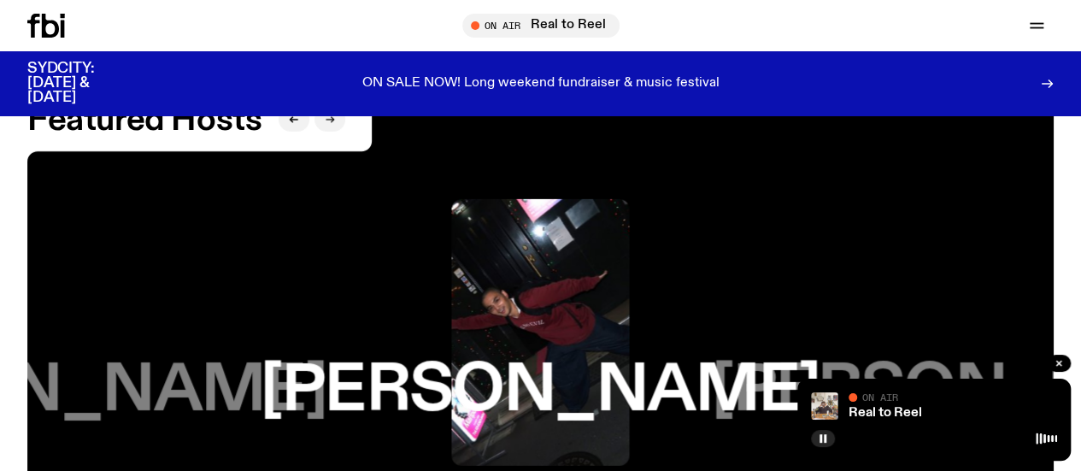
click at [330, 125] on icon "button" at bounding box center [330, 119] width 10 height 10
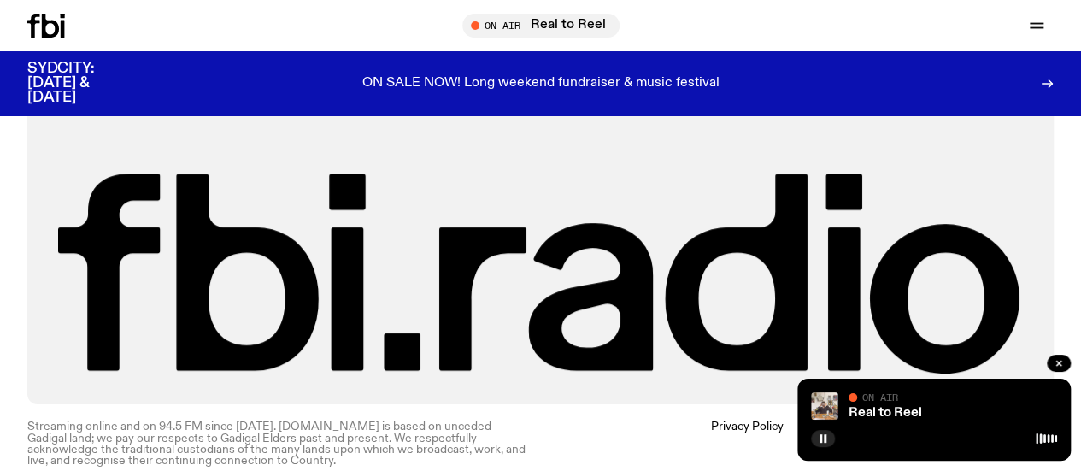
scroll to position [3810, 0]
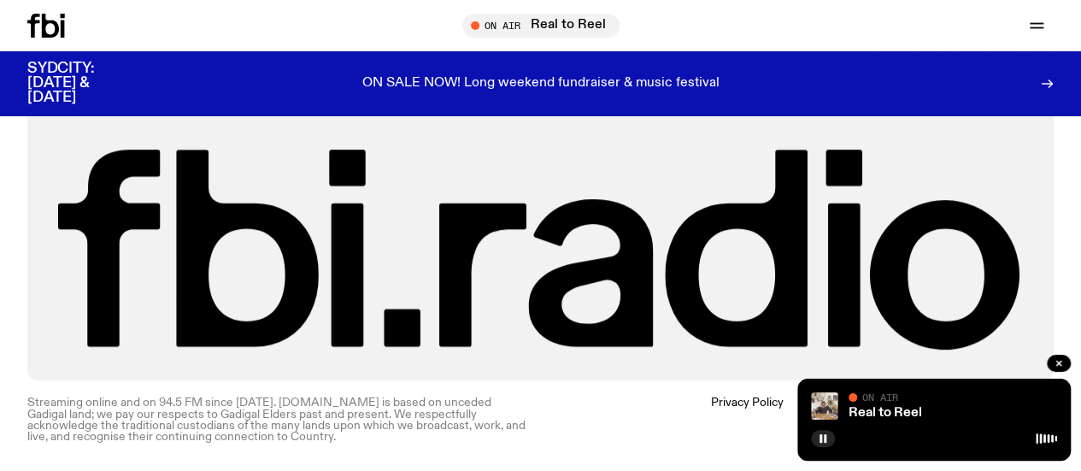
click at [59, 28] on icon at bounding box center [46, 26] width 38 height 24
click at [0, 0] on link "Explore" at bounding box center [0, 0] width 0 height 0
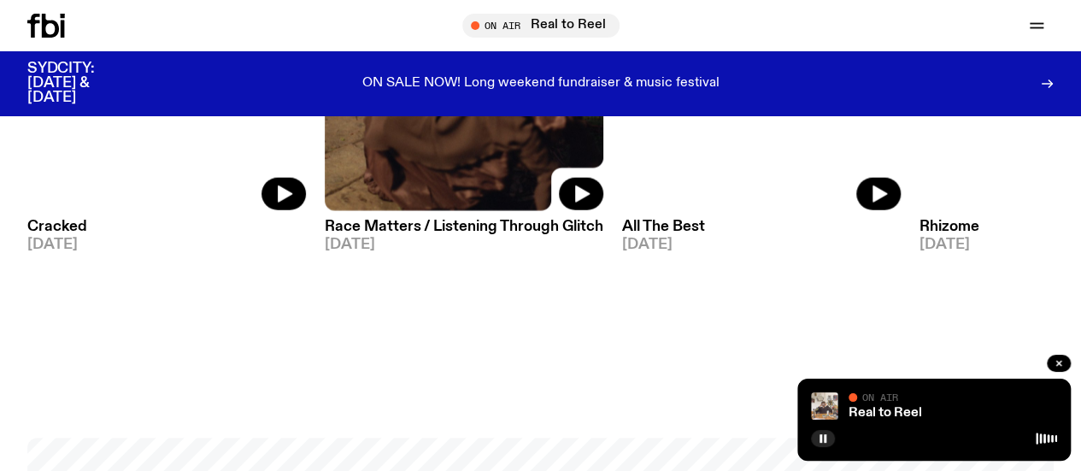
scroll to position [2122, 0]
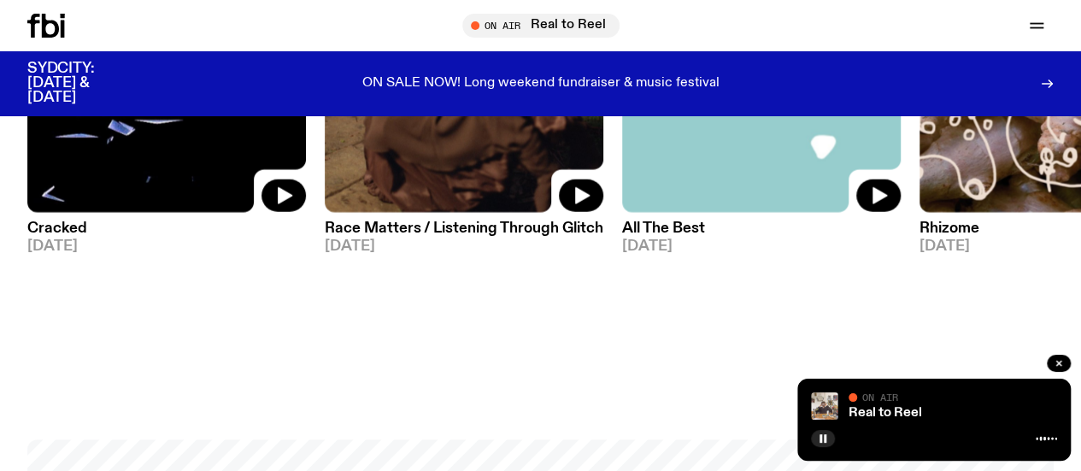
click at [677, 236] on h3 "All The Best" at bounding box center [761, 228] width 278 height 15
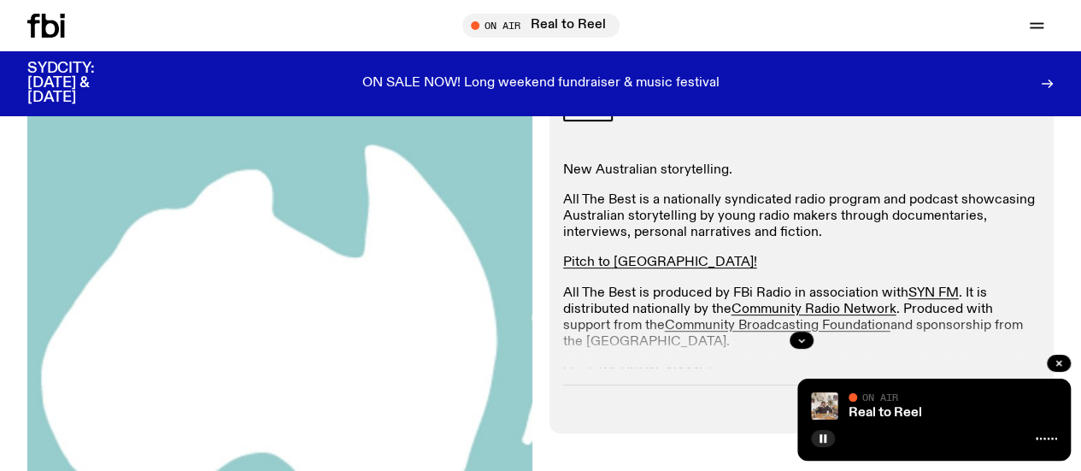
scroll to position [267, 0]
click at [800, 341] on icon "button" at bounding box center [801, 339] width 6 height 3
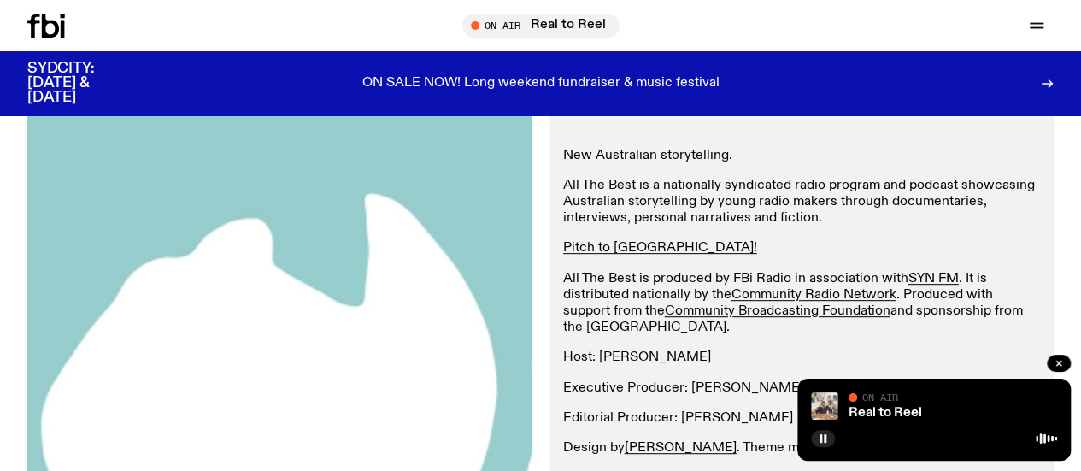
scroll to position [281, 0]
click at [875, 416] on link "Real to Reel" at bounding box center [884, 413] width 73 height 14
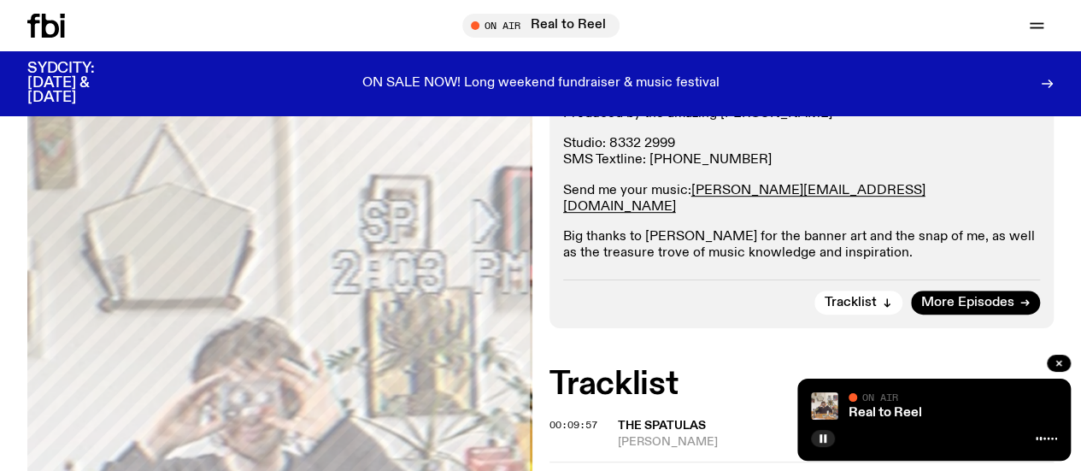
scroll to position [366, 0]
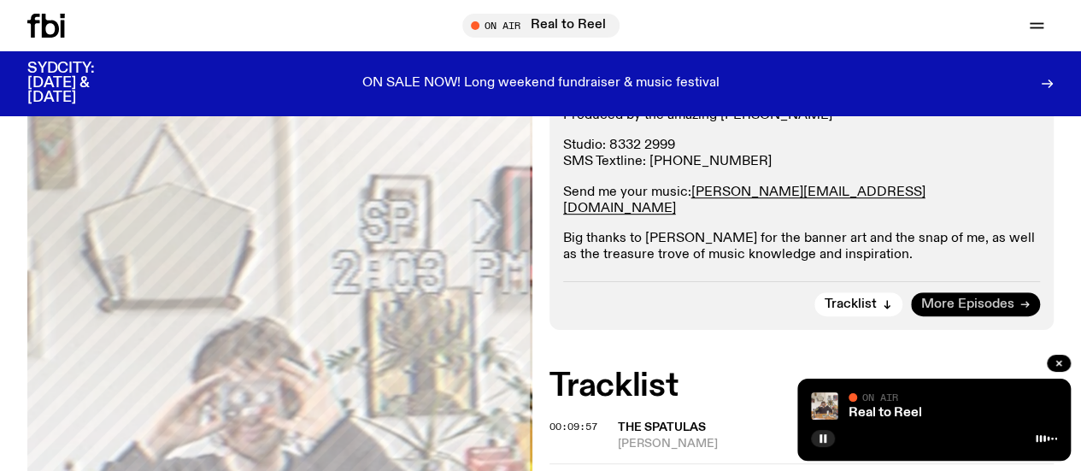
click at [962, 311] on span "More Episodes" at bounding box center [967, 304] width 93 height 13
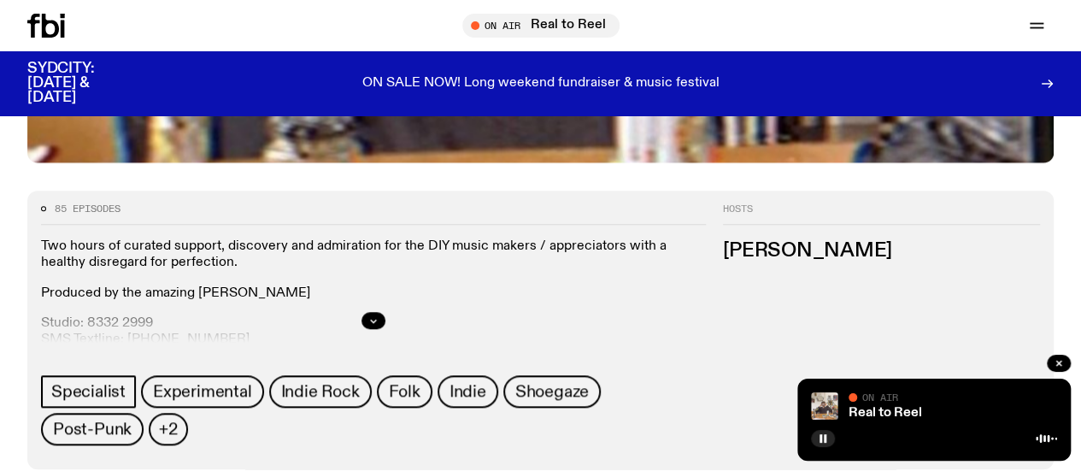
scroll to position [671, 0]
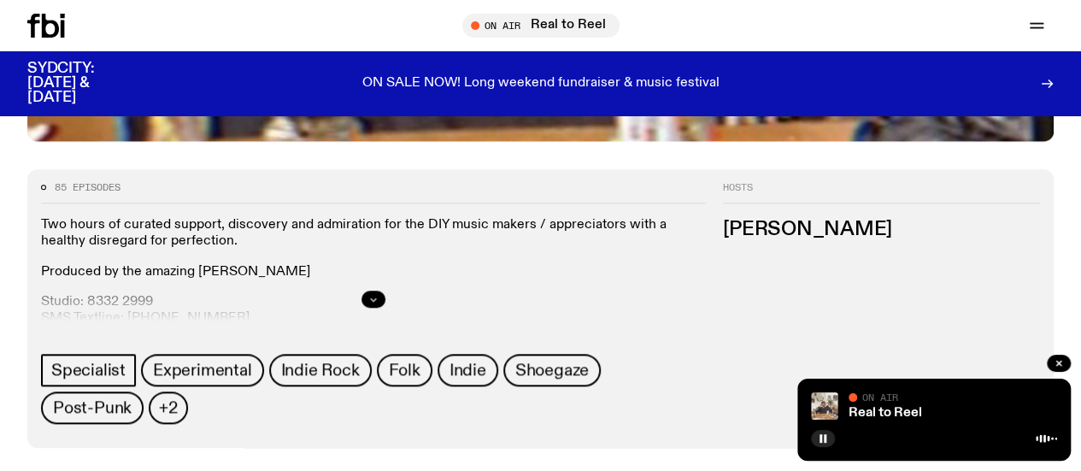
click at [385, 302] on button "button" at bounding box center [373, 298] width 24 height 17
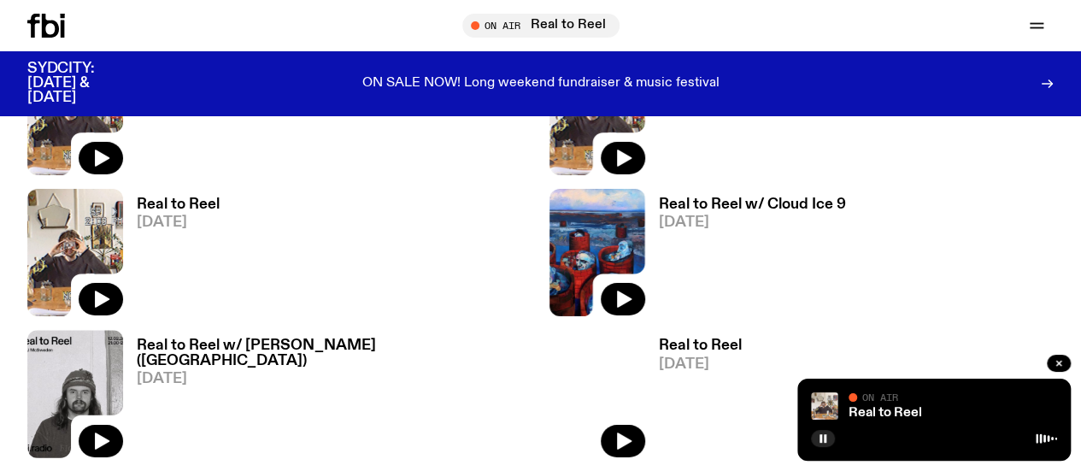
scroll to position [2830, 0]
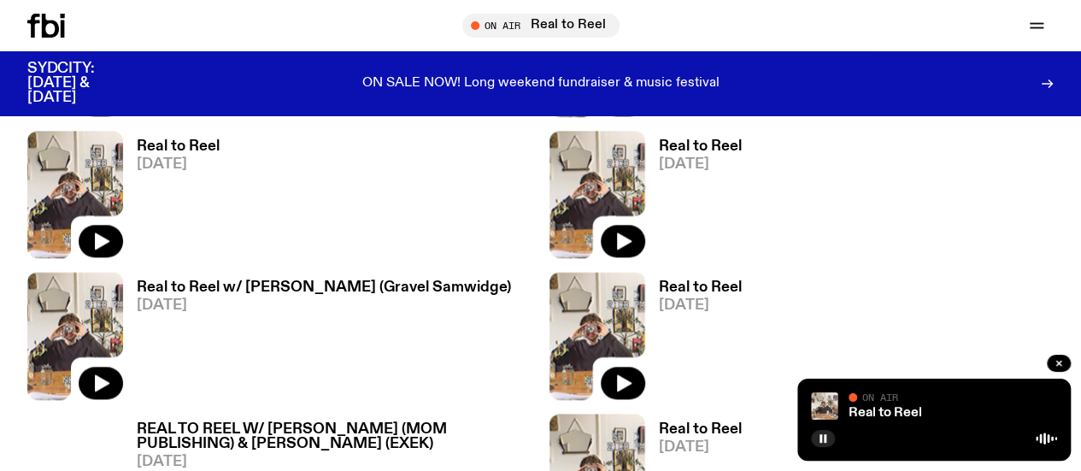
scroll to position [4167, 0]
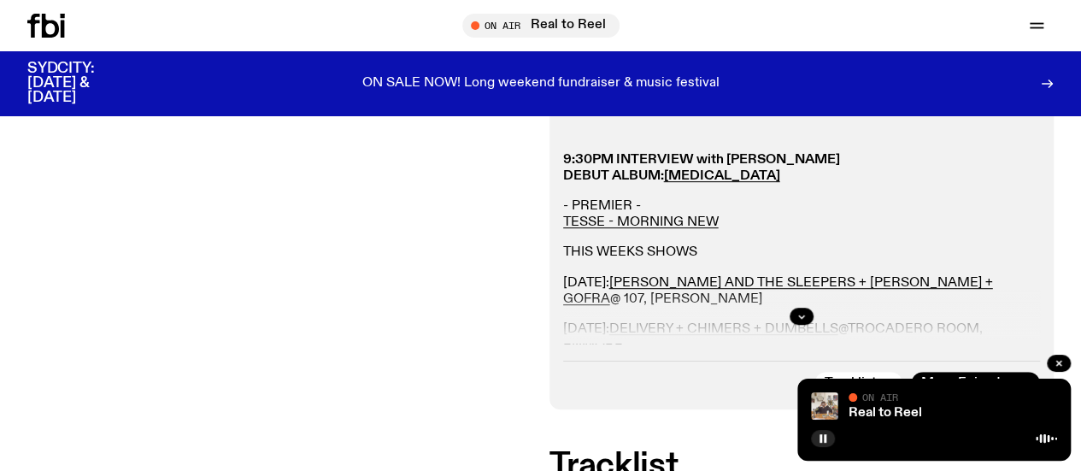
scroll to position [397, 0]
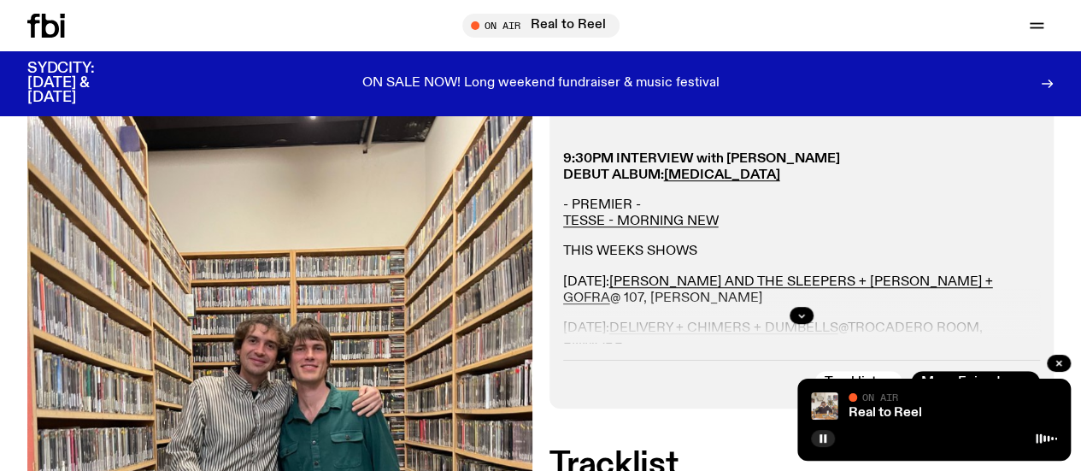
click at [794, 334] on div at bounding box center [801, 315] width 477 height 55
click at [798, 320] on icon "button" at bounding box center [801, 315] width 10 height 10
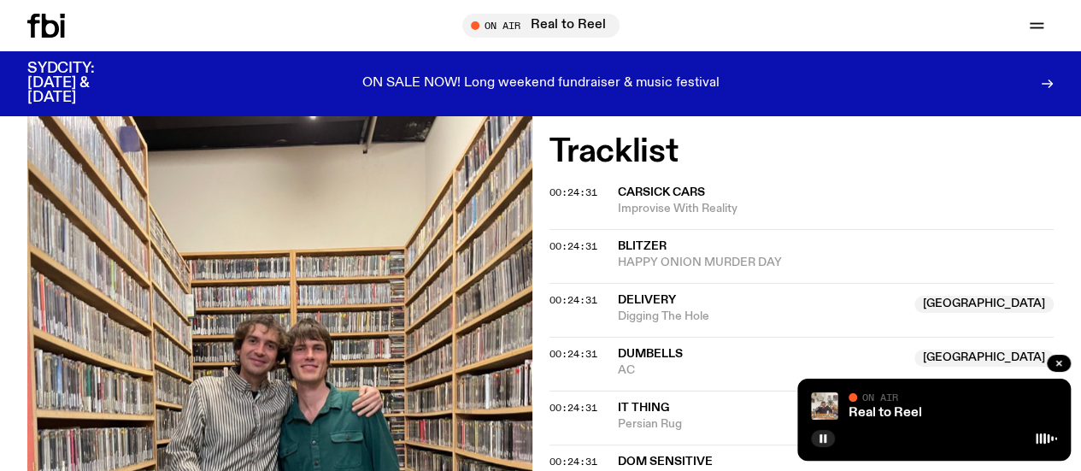
scroll to position [742, 0]
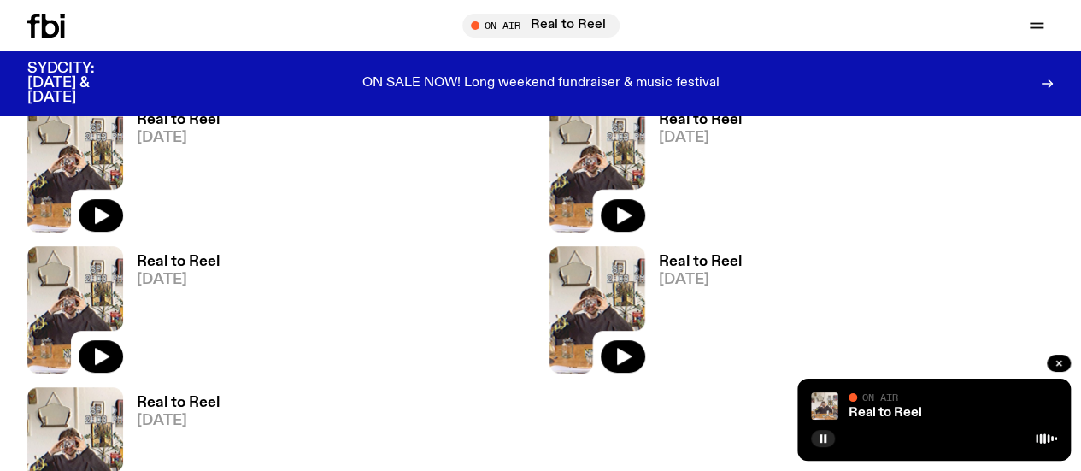
scroll to position [6734, 0]
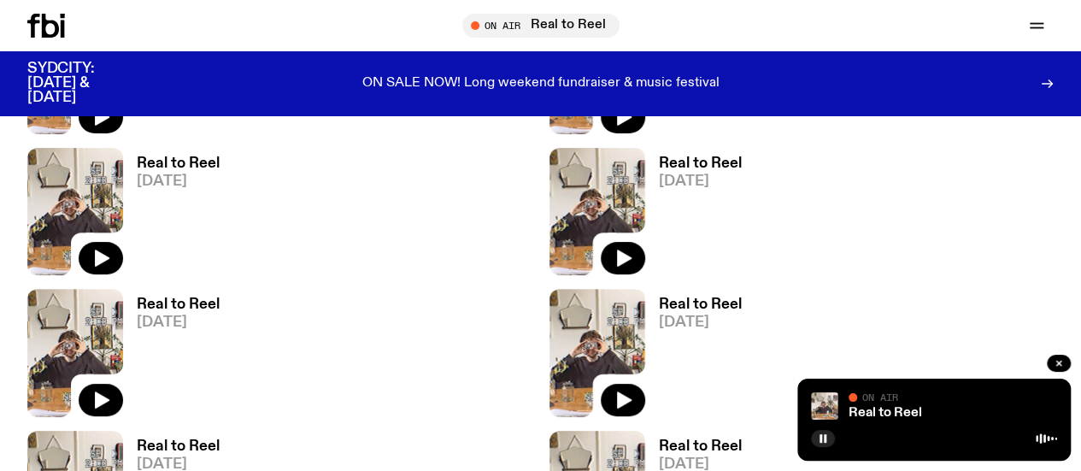
scroll to position [6560, 0]
